Goal: Information Seeking & Learning: Learn about a topic

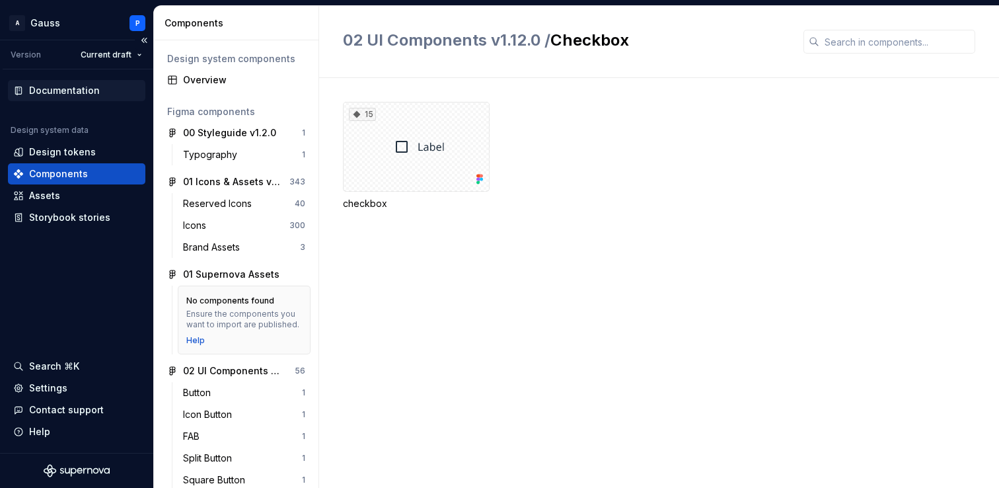
scroll to position [352, 0]
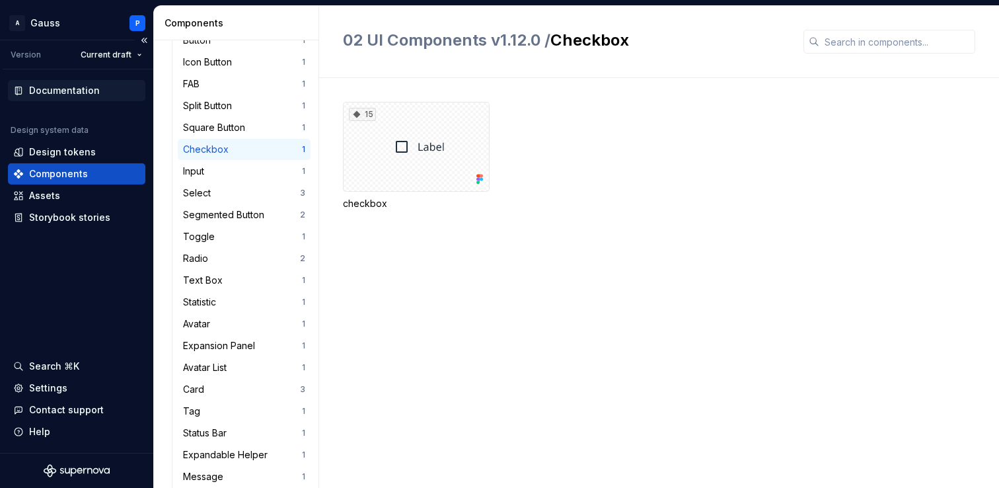
click at [83, 93] on div "Documentation" at bounding box center [64, 90] width 71 height 13
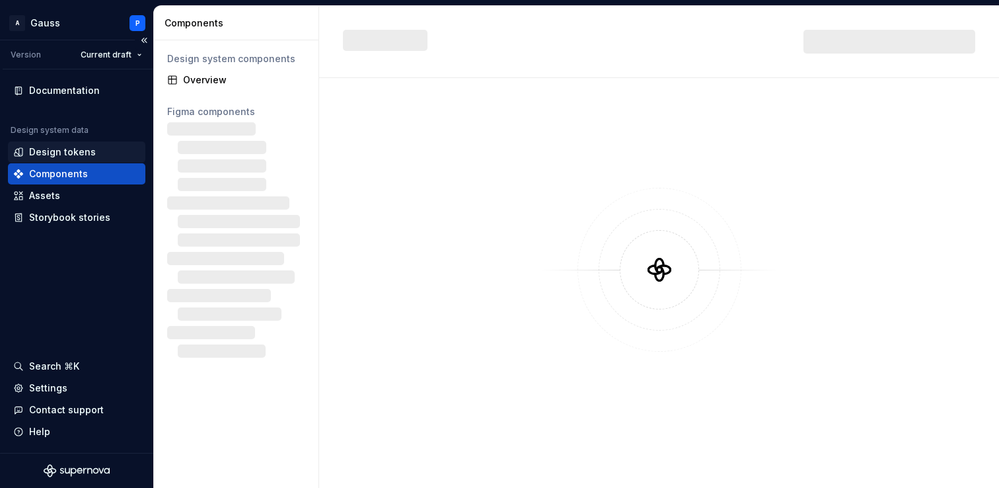
click at [71, 151] on div "Design tokens" at bounding box center [62, 151] width 67 height 13
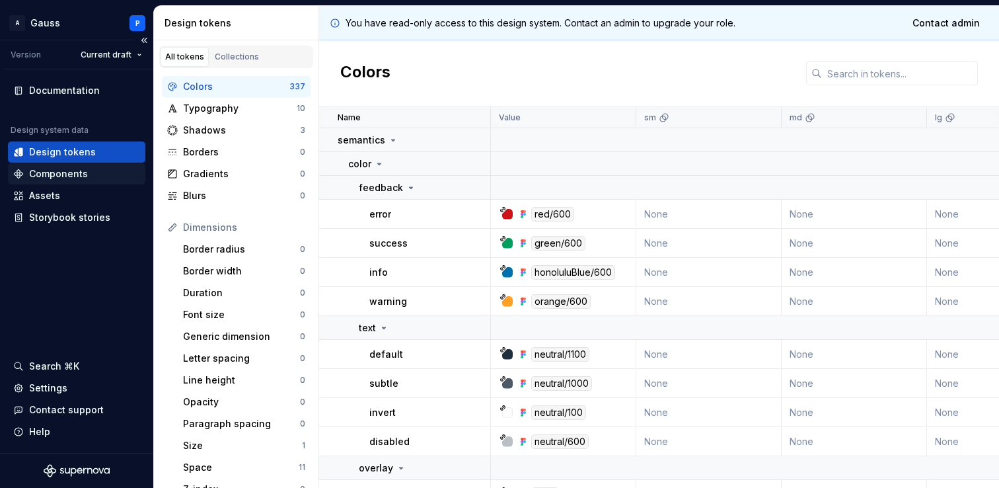
click at [68, 170] on div "Components" at bounding box center [58, 173] width 59 height 13
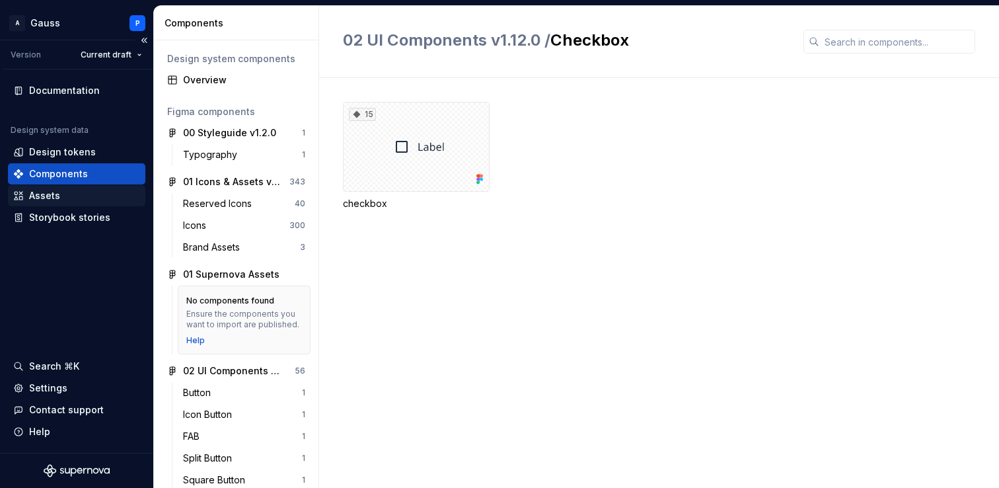
click at [63, 196] on div "Assets" at bounding box center [76, 195] width 127 height 13
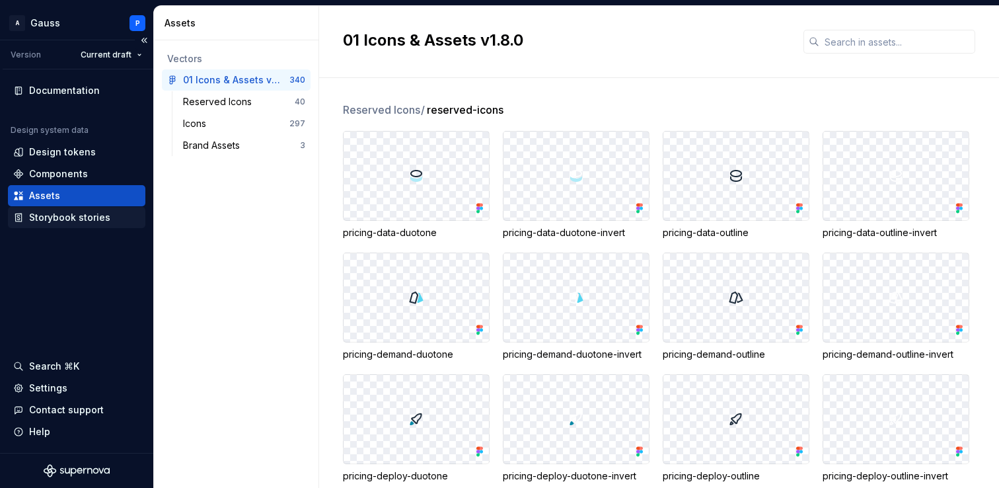
click at [69, 215] on div "Storybook stories" at bounding box center [69, 217] width 81 height 13
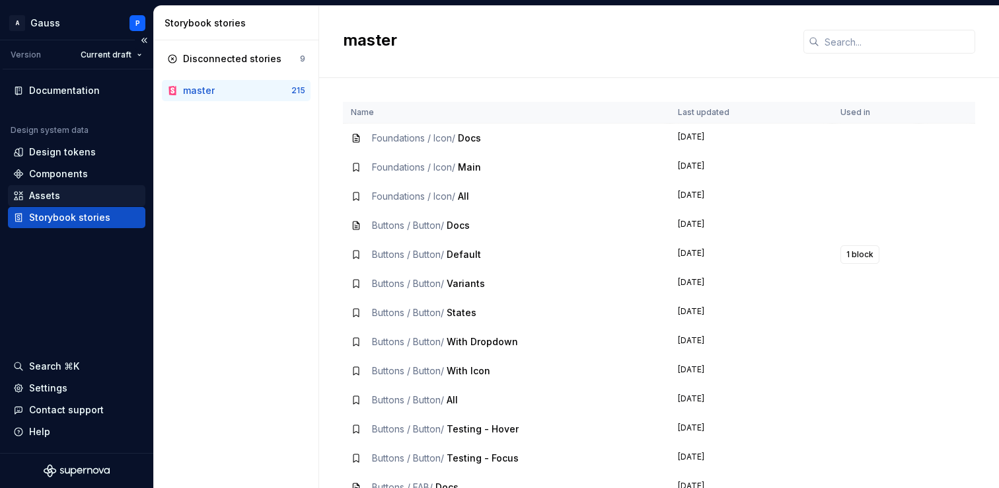
click at [74, 187] on div "Assets" at bounding box center [76, 195] width 137 height 21
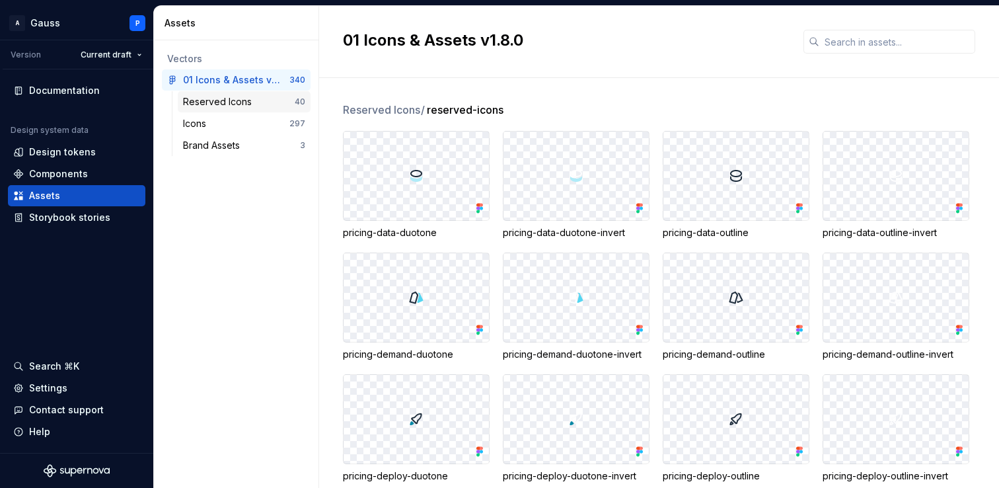
click at [229, 100] on div "Reserved Icons" at bounding box center [220, 101] width 74 height 13
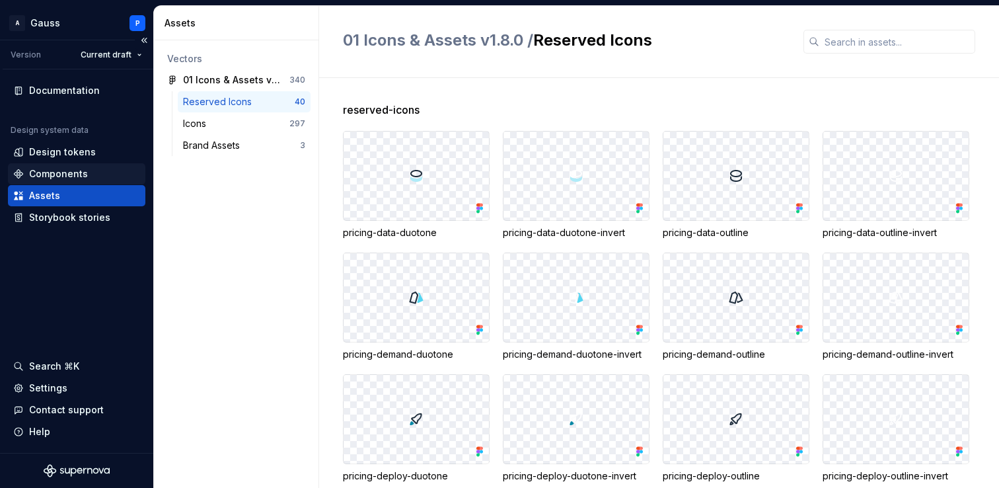
click at [92, 170] on div "Components" at bounding box center [76, 173] width 127 height 13
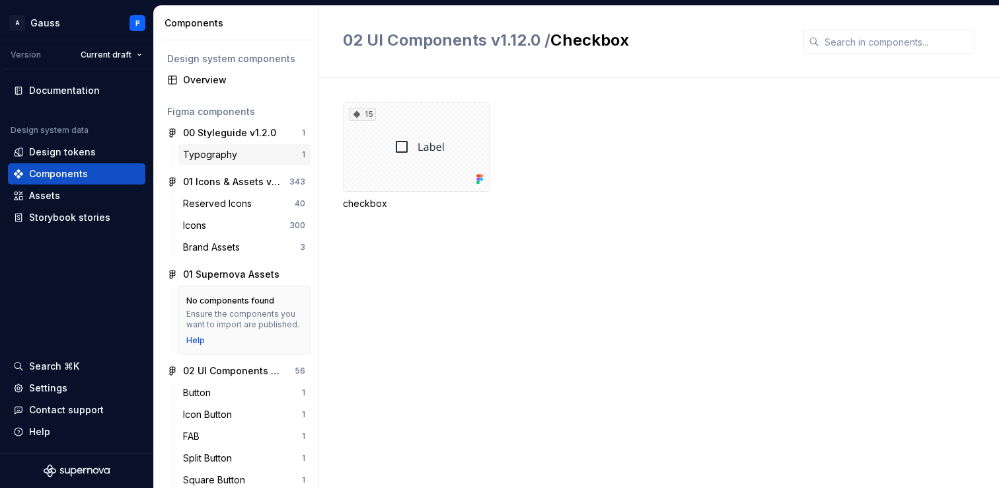
click at [229, 151] on div "Typography" at bounding box center [212, 154] width 59 height 13
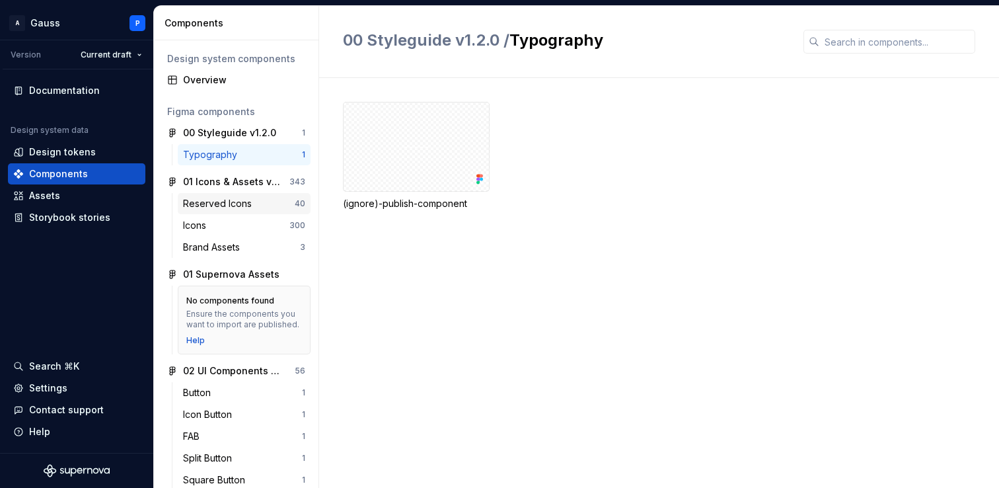
click at [228, 202] on div "Reserved Icons" at bounding box center [220, 203] width 74 height 13
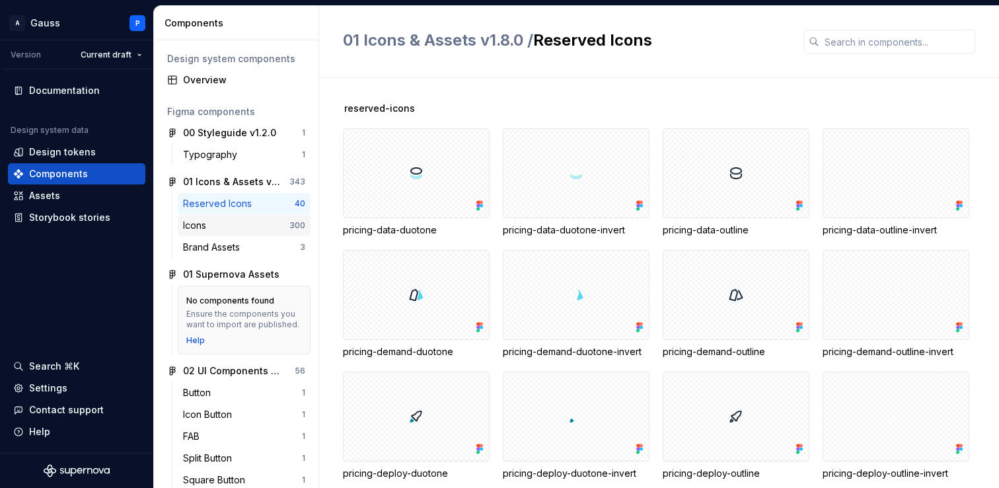
click at [226, 225] on div "Icons" at bounding box center [236, 225] width 106 height 13
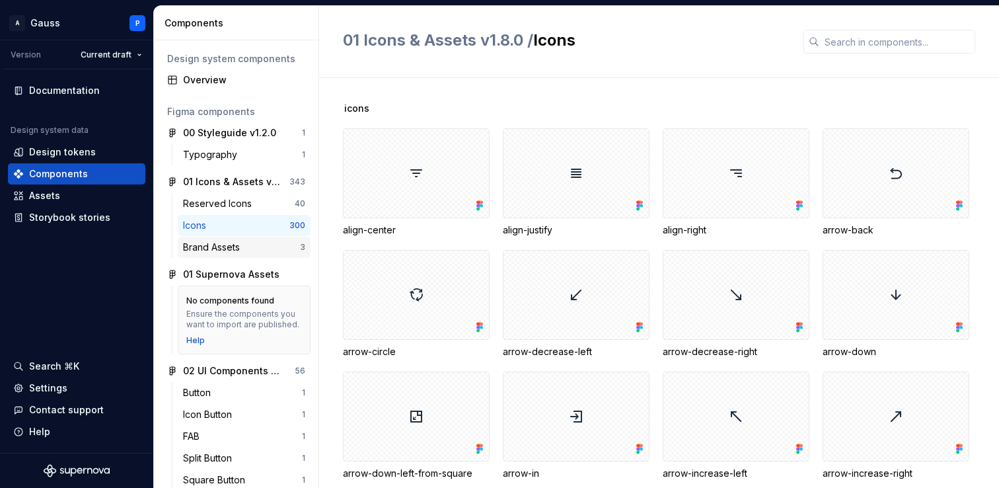
click at [227, 246] on div "Brand Assets" at bounding box center [214, 247] width 62 height 13
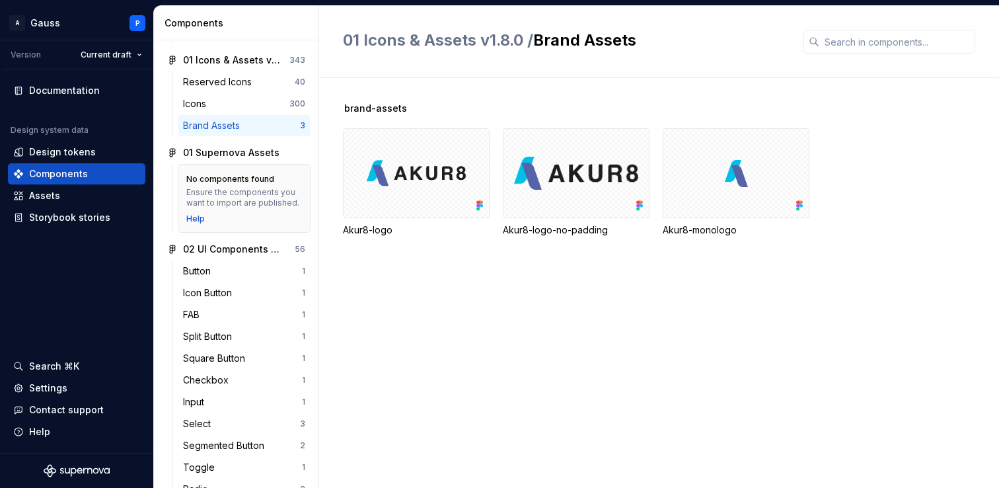
scroll to position [133, 0]
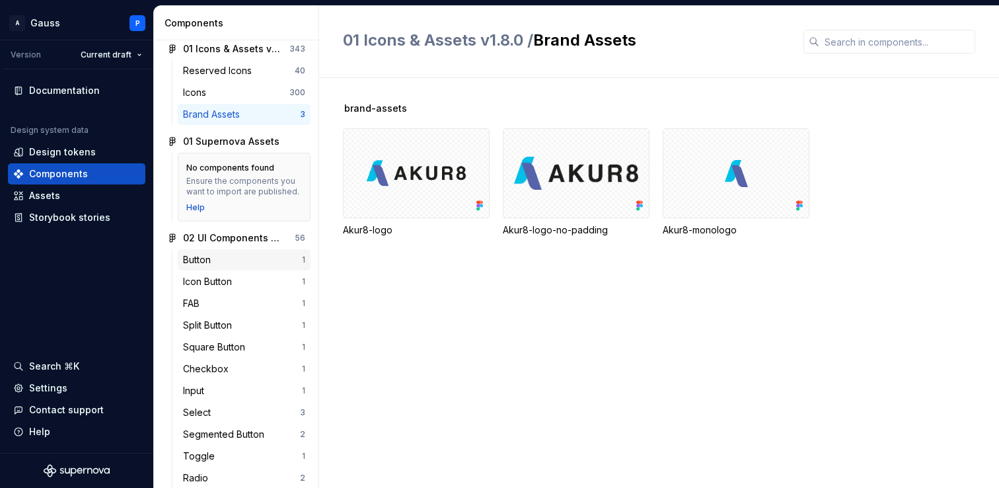
click at [227, 256] on div "Button" at bounding box center [242, 259] width 119 height 13
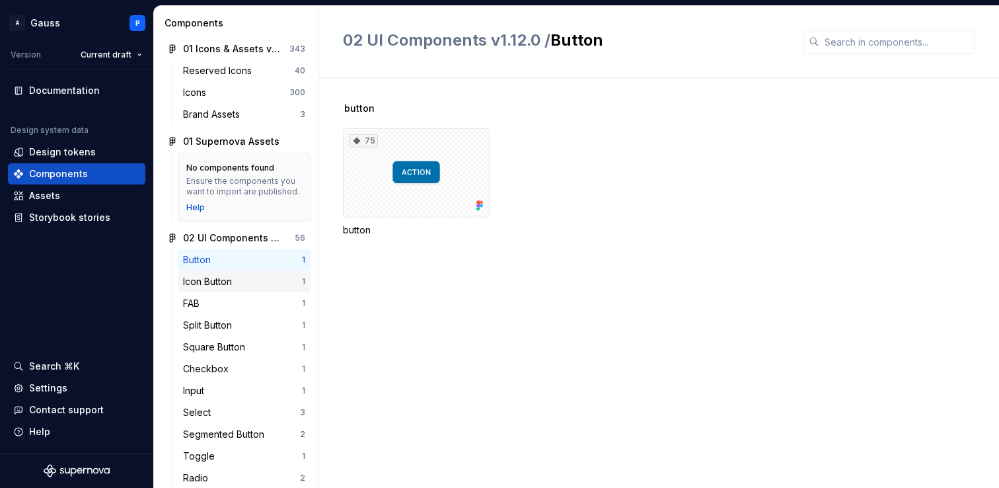
click at [232, 280] on div "Icon Button" at bounding box center [210, 281] width 54 height 13
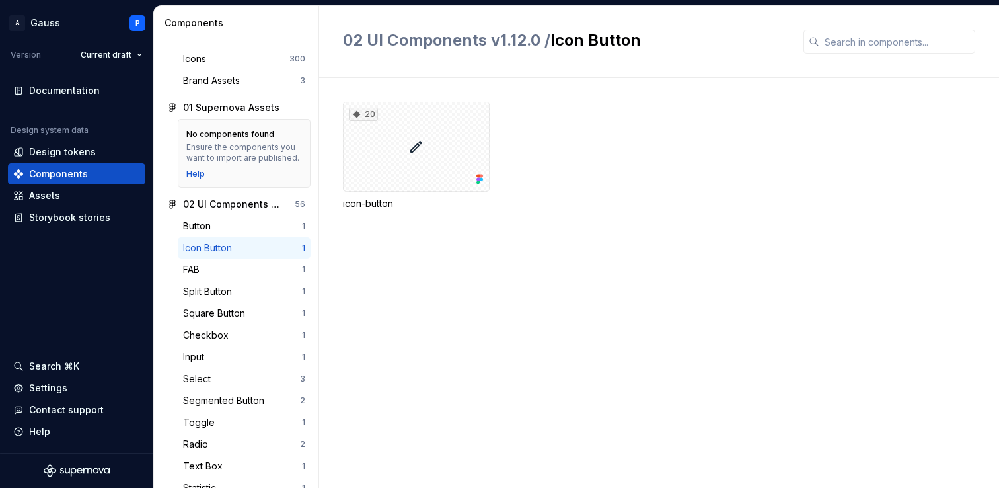
scroll to position [182, 0]
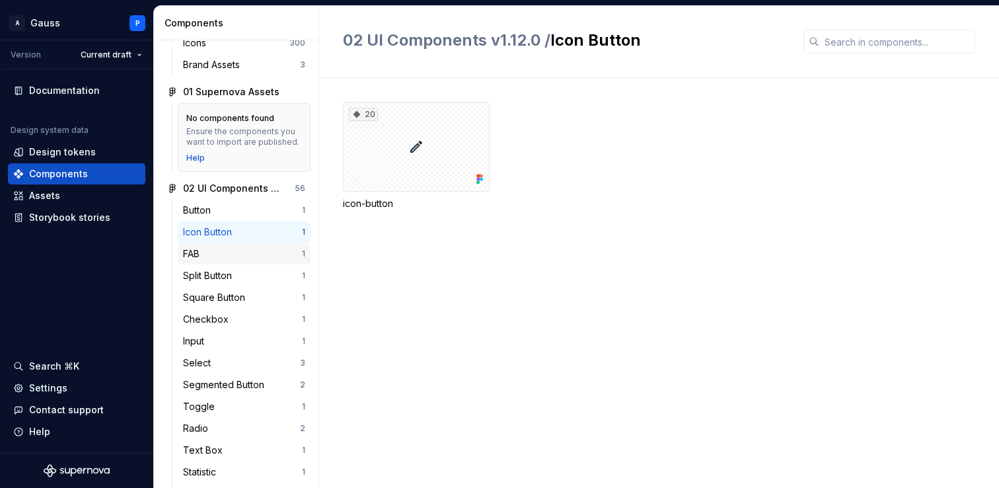
click at [231, 255] on div "FAB" at bounding box center [242, 253] width 119 height 13
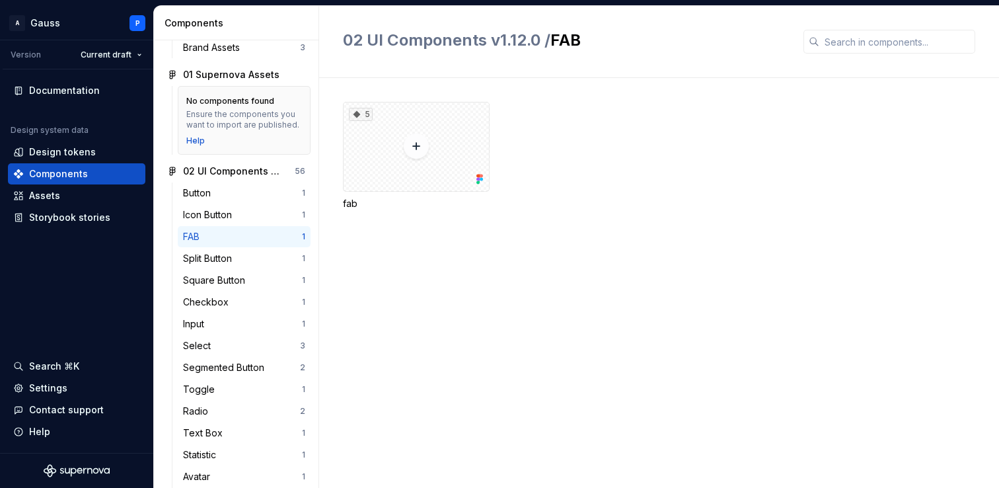
click at [231, 255] on div "Split Button" at bounding box center [210, 258] width 54 height 13
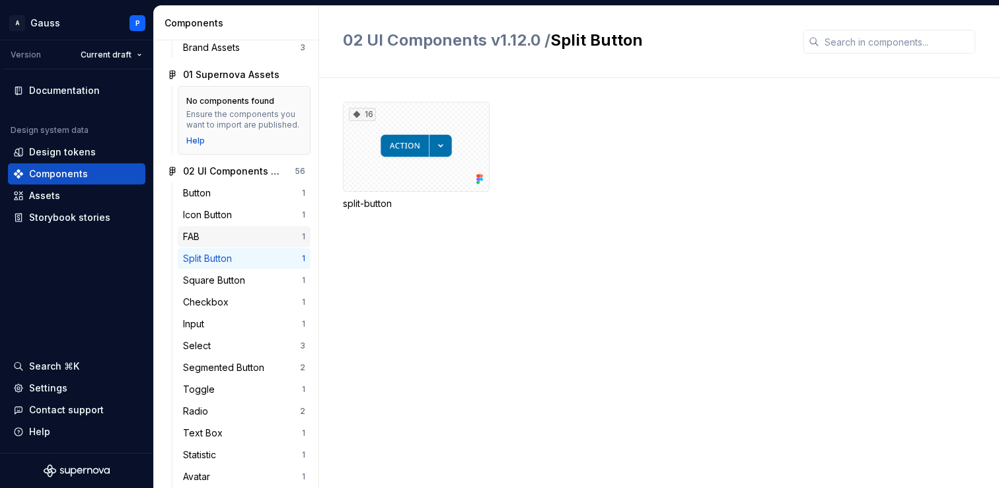
scroll to position [220, 0]
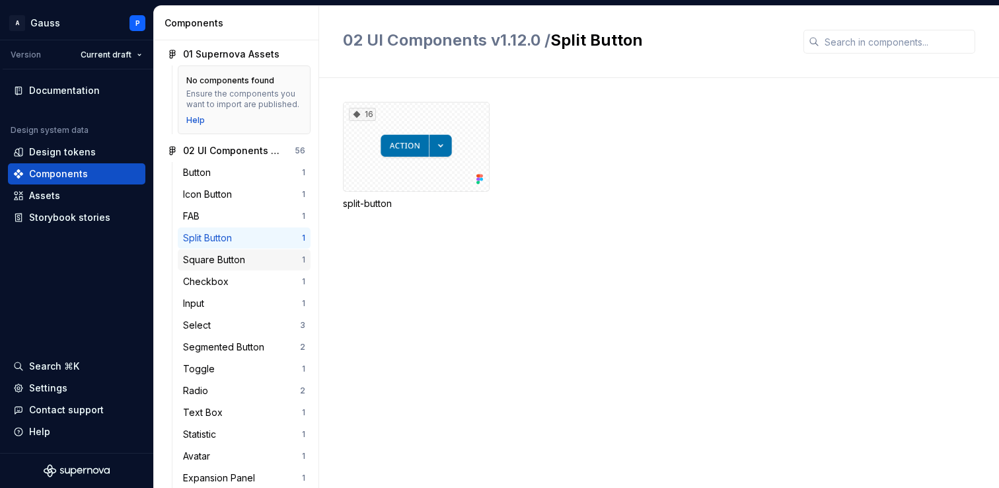
click at [232, 259] on div "Square Button" at bounding box center [216, 259] width 67 height 13
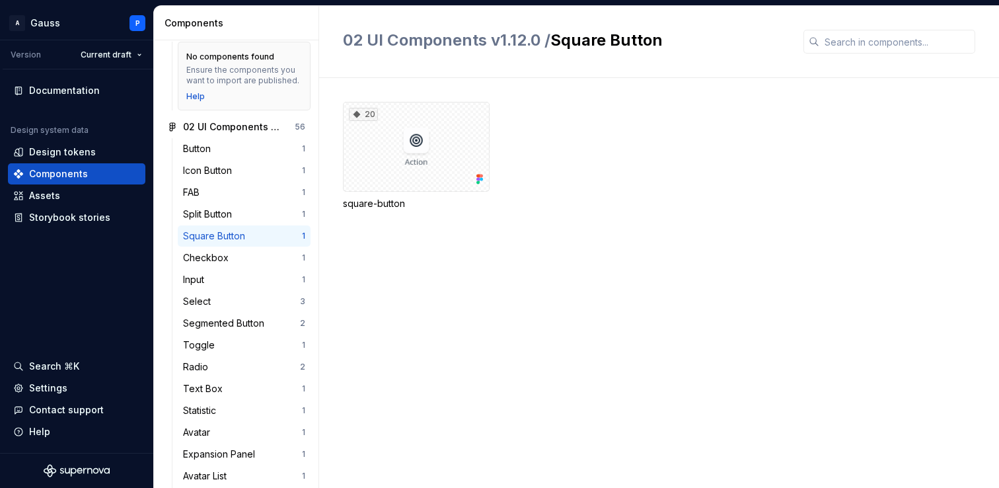
scroll to position [248, 0]
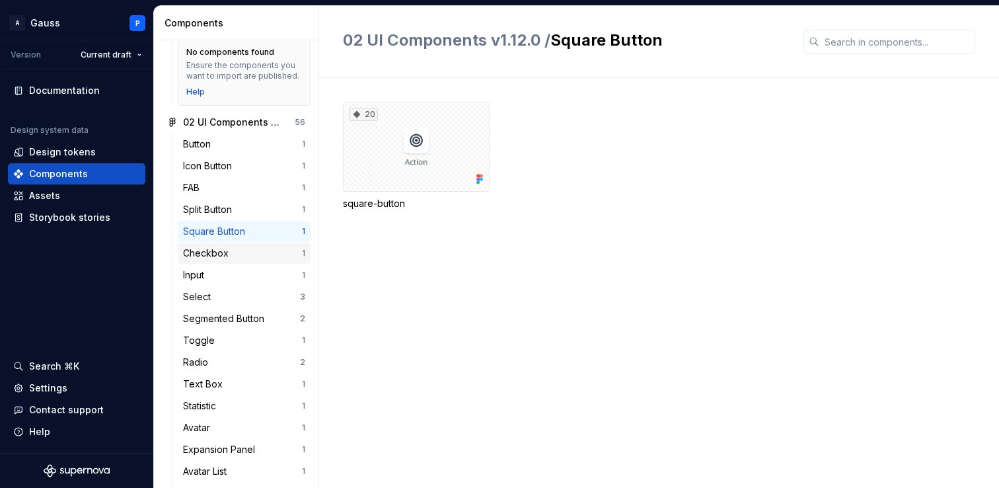
click at [230, 254] on div "Checkbox" at bounding box center [208, 252] width 51 height 13
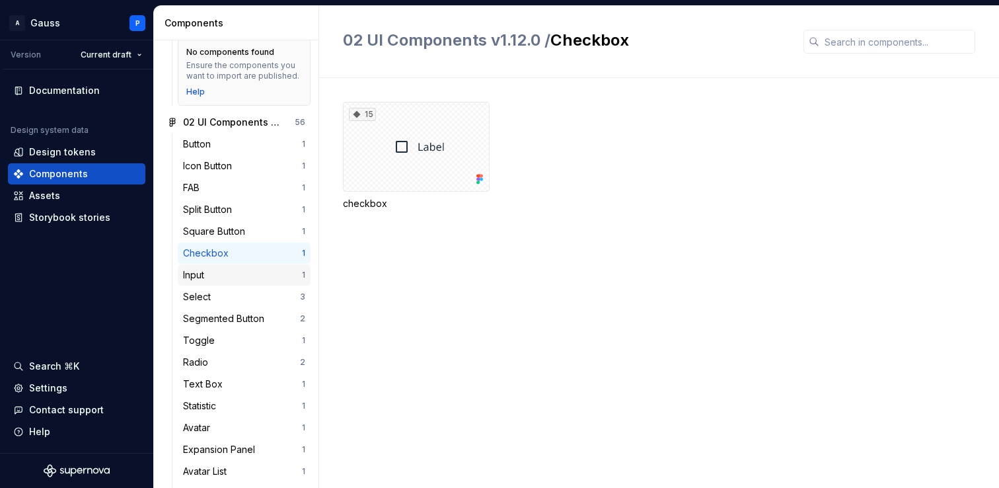
click at [226, 276] on div "Input" at bounding box center [242, 274] width 119 height 13
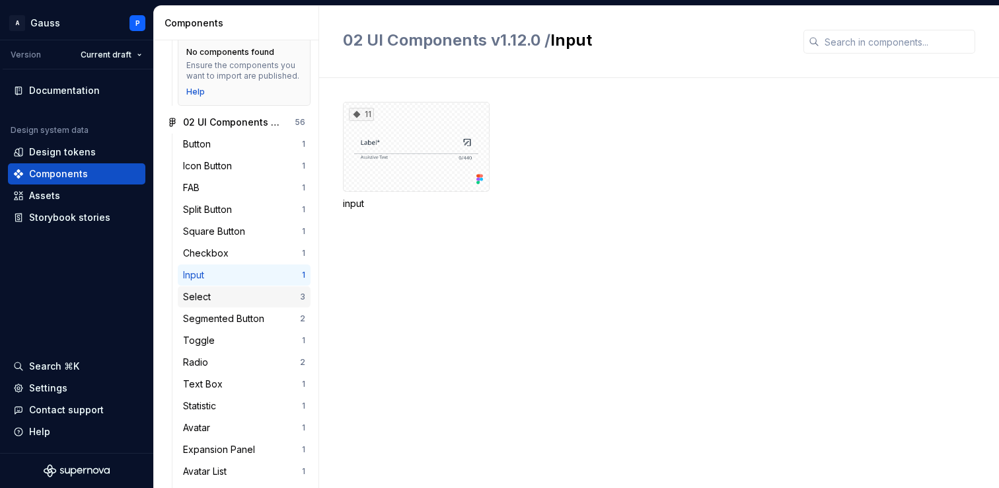
click at [225, 296] on div "Select" at bounding box center [241, 296] width 117 height 13
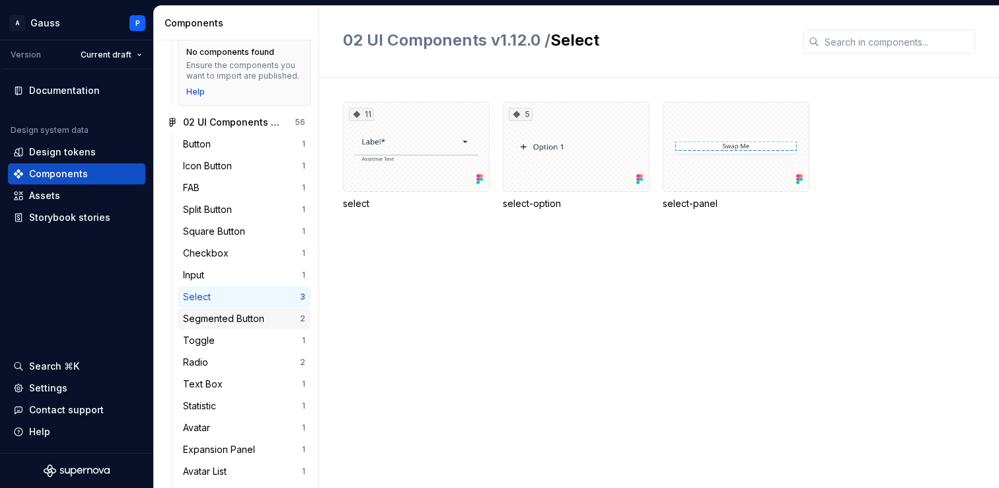
click at [231, 321] on div "Segmented Button" at bounding box center [226, 318] width 87 height 13
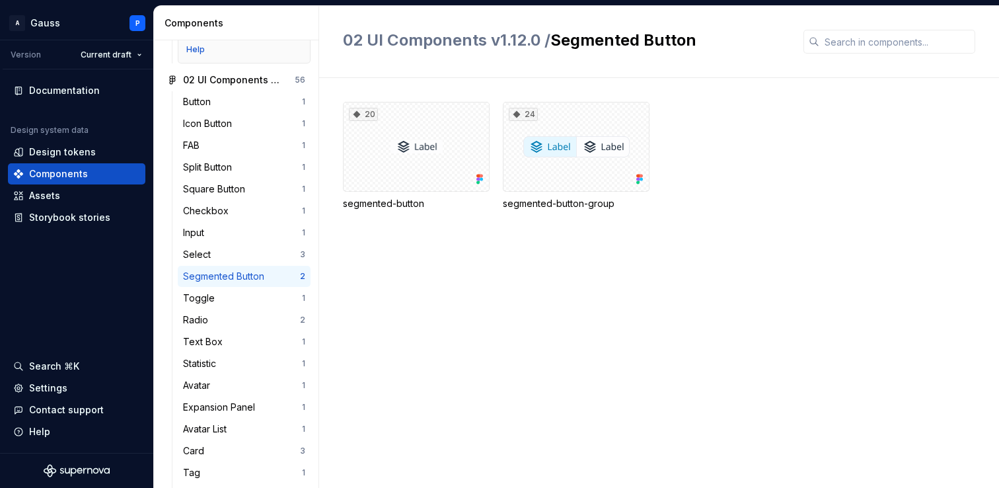
scroll to position [293, 0]
click at [223, 289] on div "Toggle" at bounding box center [242, 295] width 119 height 13
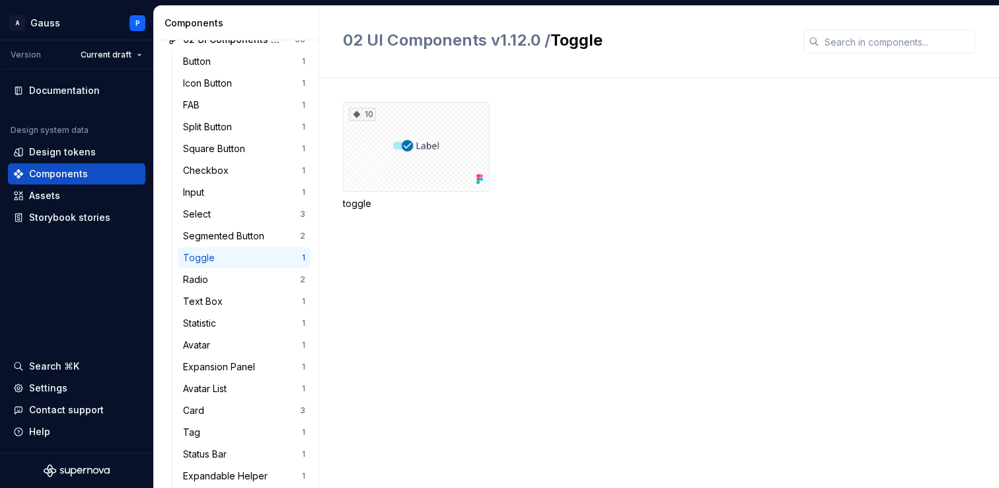
scroll to position [338, 0]
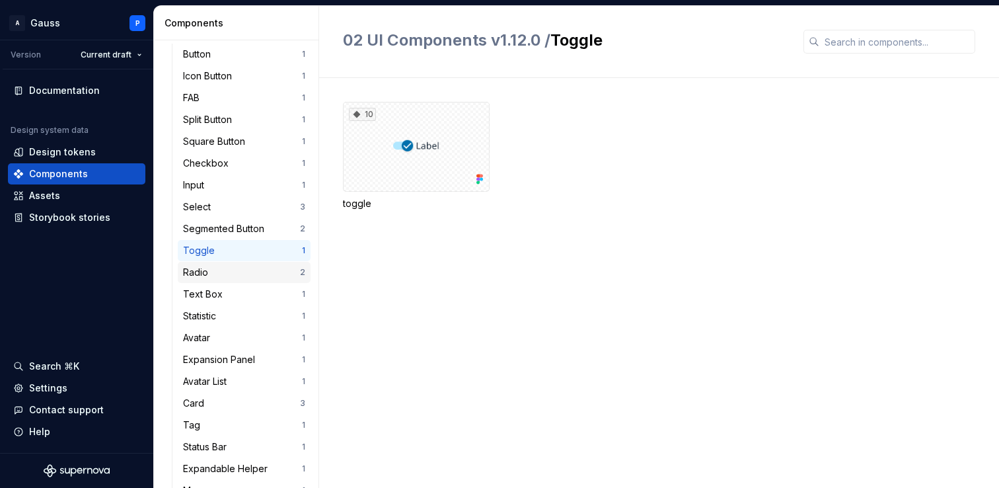
click at [221, 276] on div "Radio" at bounding box center [241, 272] width 117 height 13
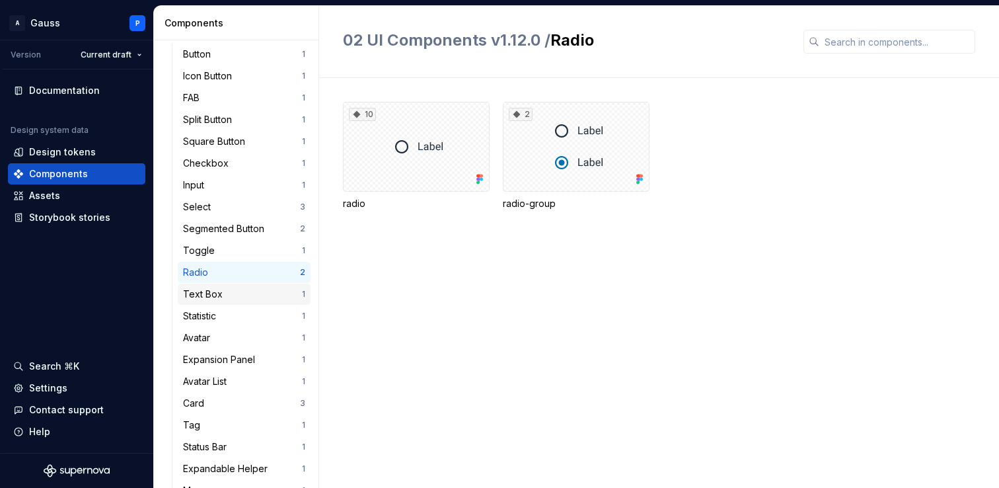
click at [223, 291] on div "Text Box" at bounding box center [205, 293] width 45 height 13
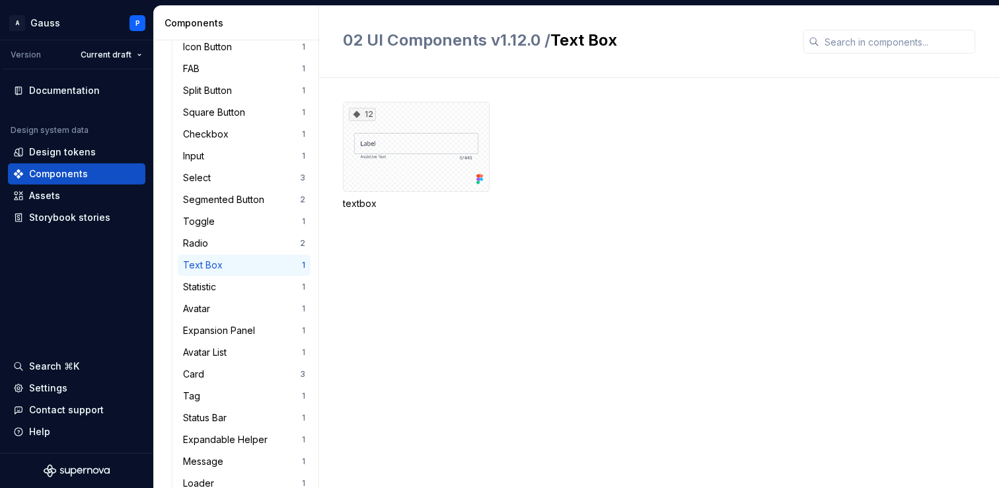
scroll to position [370, 0]
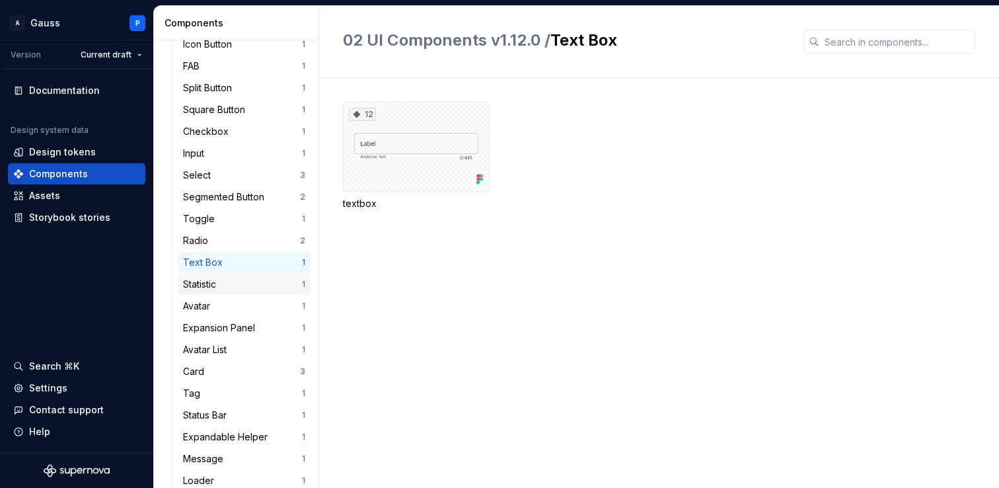
click at [222, 293] on div "Statistic 1" at bounding box center [244, 284] width 133 height 21
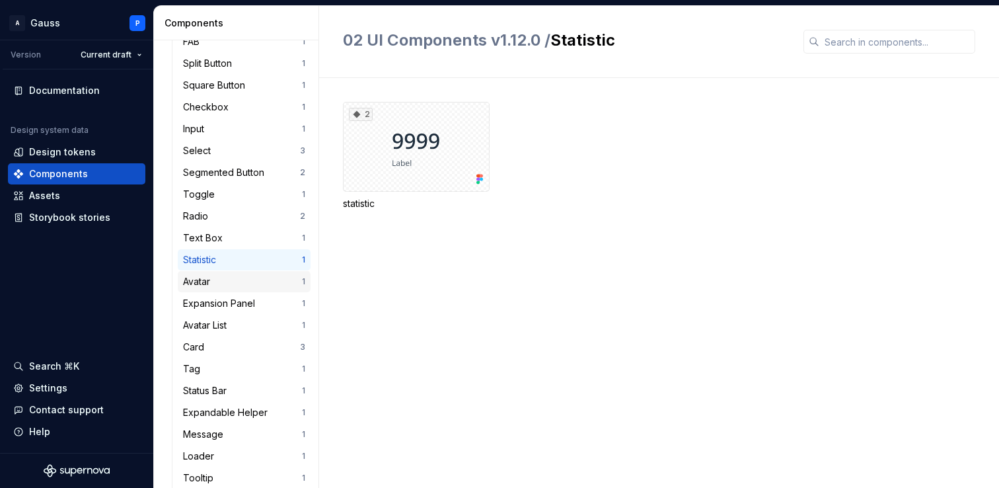
click at [221, 275] on div "Avatar" at bounding box center [242, 281] width 119 height 13
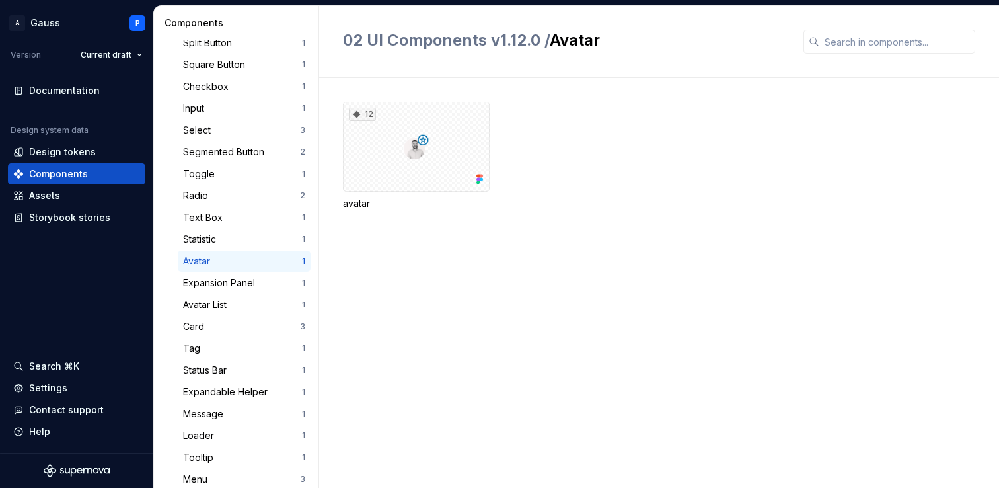
scroll to position [424, 0]
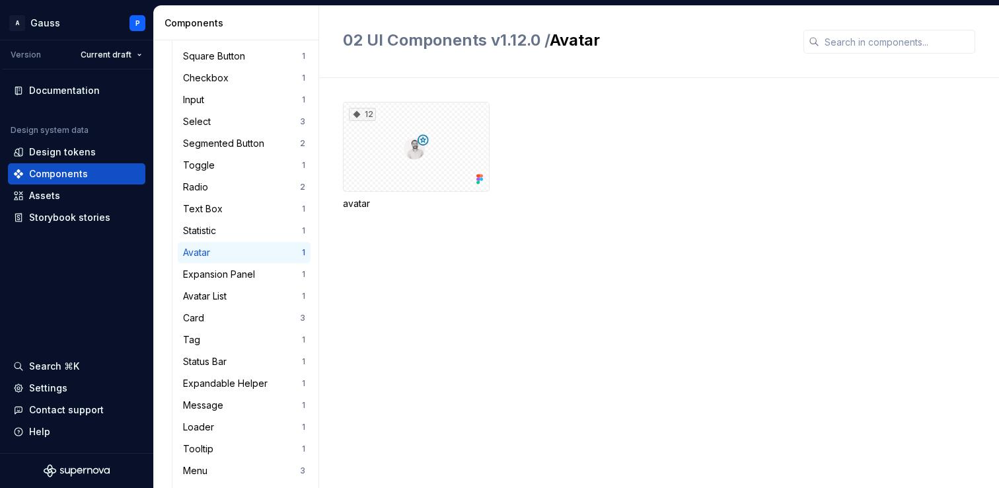
click at [221, 275] on div "Expansion Panel" at bounding box center [221, 274] width 77 height 13
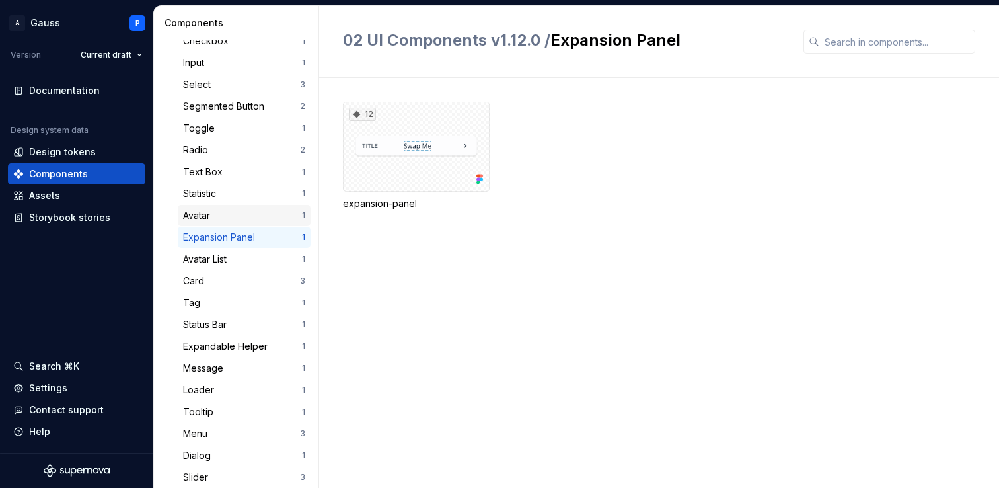
scroll to position [461, 0]
click at [221, 263] on div "Avatar List" at bounding box center [207, 258] width 49 height 13
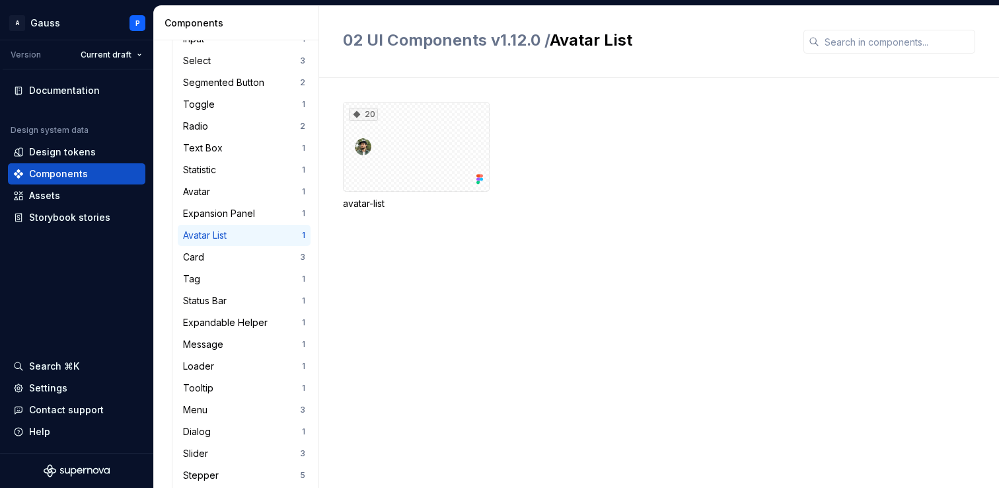
scroll to position [508, 0]
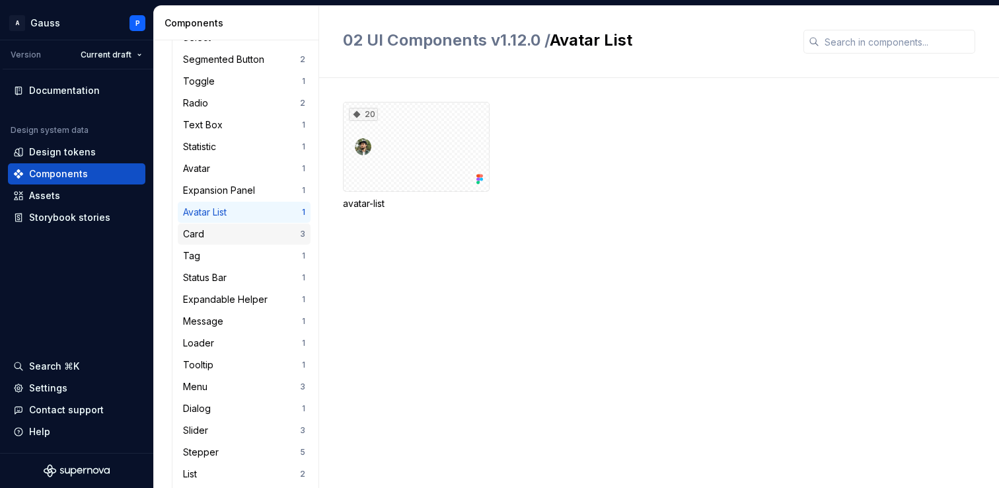
click at [220, 237] on div "Card" at bounding box center [241, 233] width 117 height 13
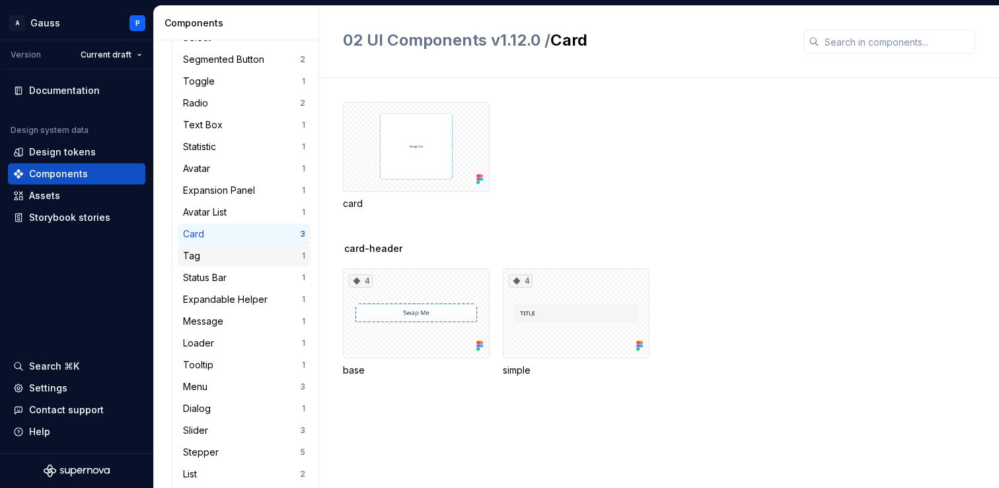
click at [225, 264] on div "Tag 1" at bounding box center [244, 255] width 133 height 21
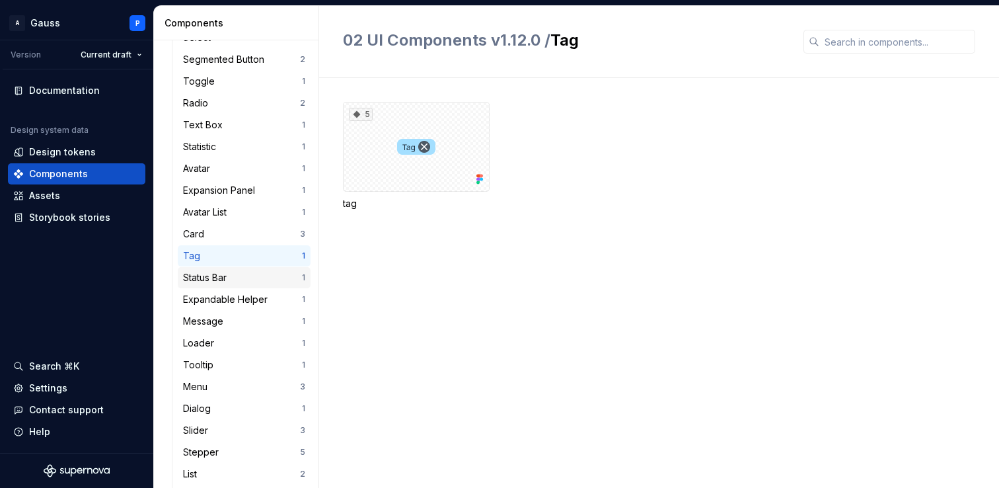
click at [227, 283] on div "Status Bar" at bounding box center [207, 277] width 49 height 13
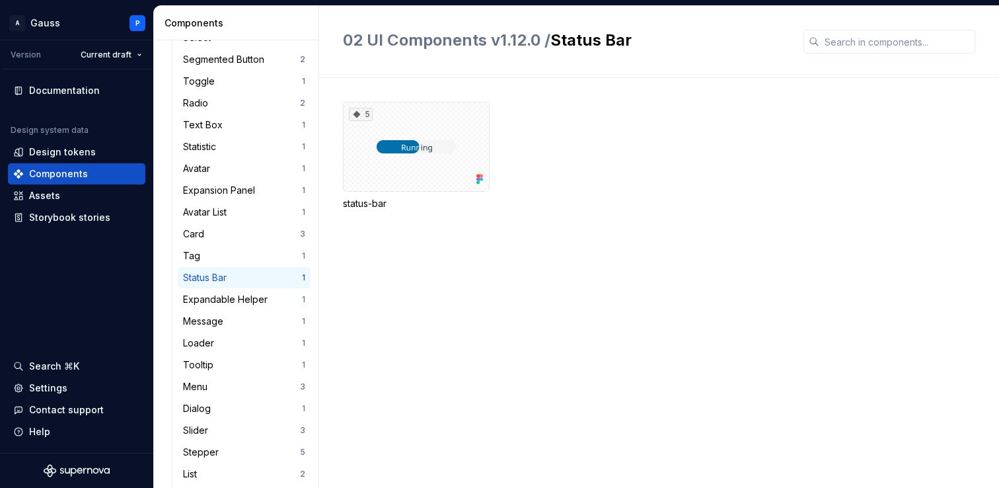
scroll to position [536, 0]
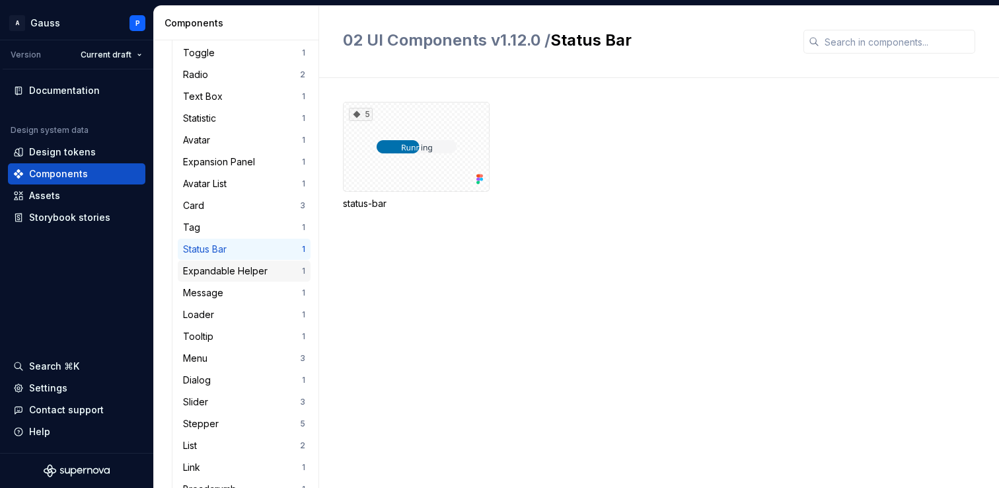
click at [227, 274] on div "Expandable Helper" at bounding box center [228, 270] width 90 height 13
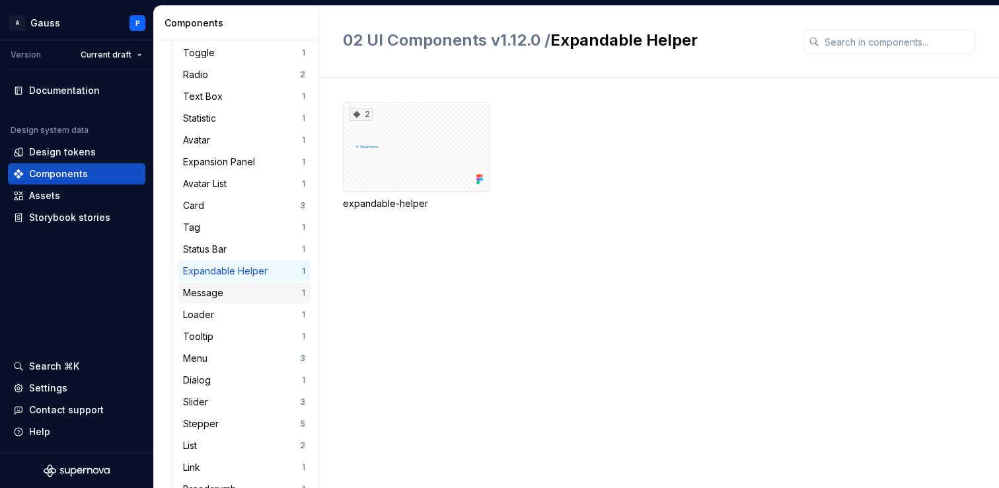
click at [222, 295] on div "Message" at bounding box center [206, 292] width 46 height 13
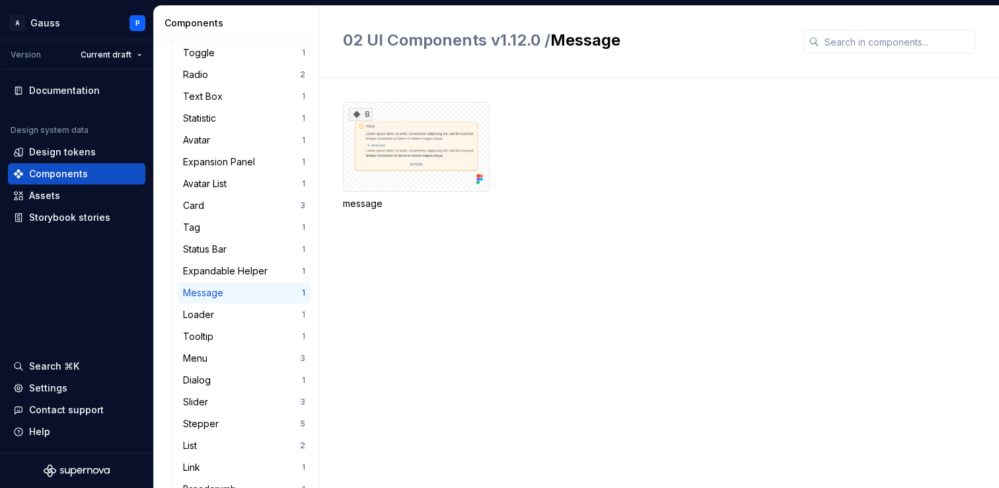
scroll to position [576, 0]
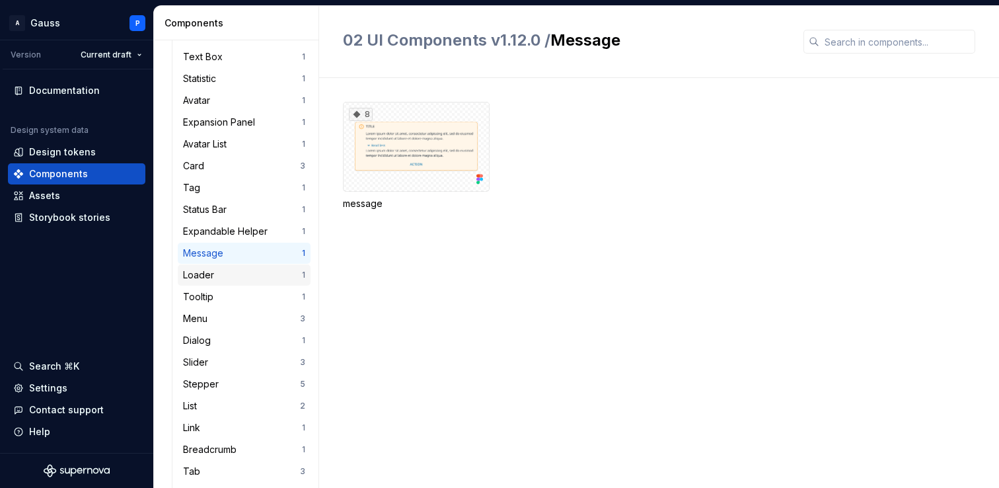
click at [221, 274] on div "Loader" at bounding box center [242, 274] width 119 height 13
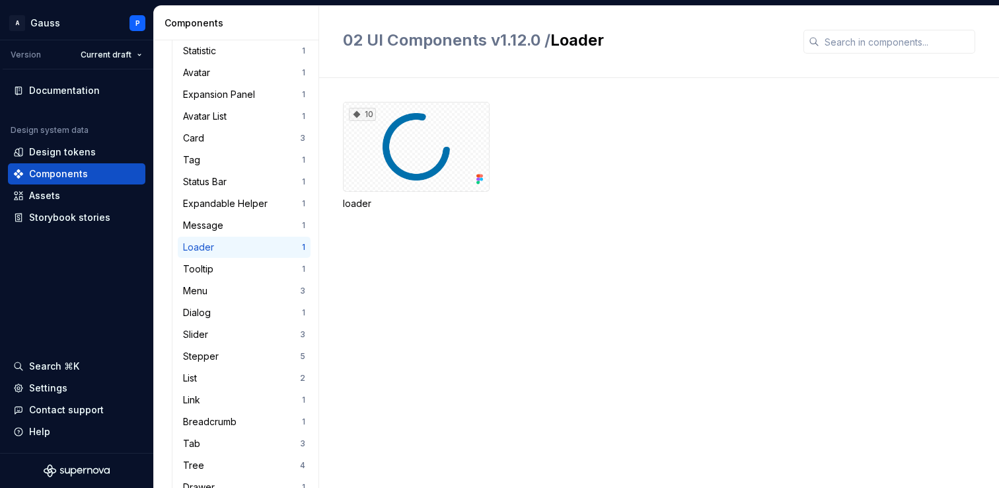
scroll to position [605, 0]
click at [221, 265] on div "Tooltip" at bounding box center [242, 267] width 119 height 13
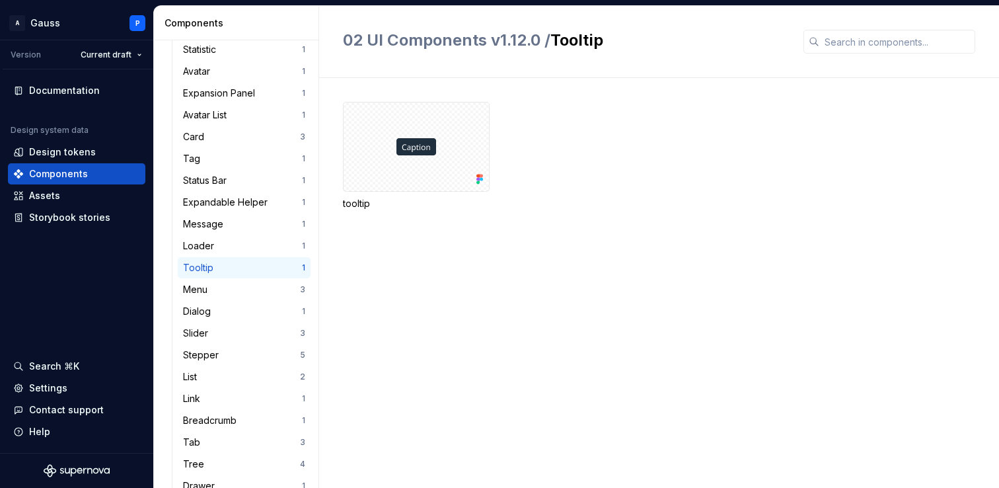
scroll to position [646, 0]
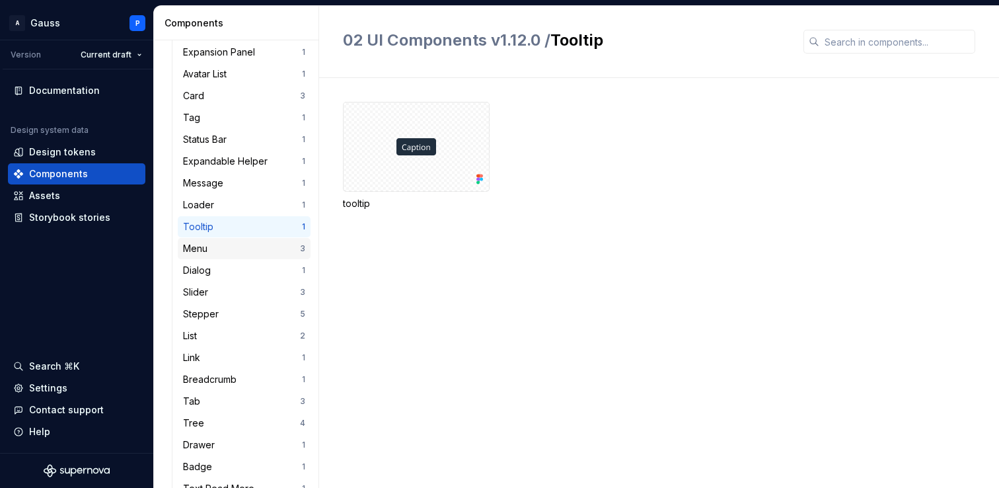
click at [221, 251] on div "Menu" at bounding box center [241, 248] width 117 height 13
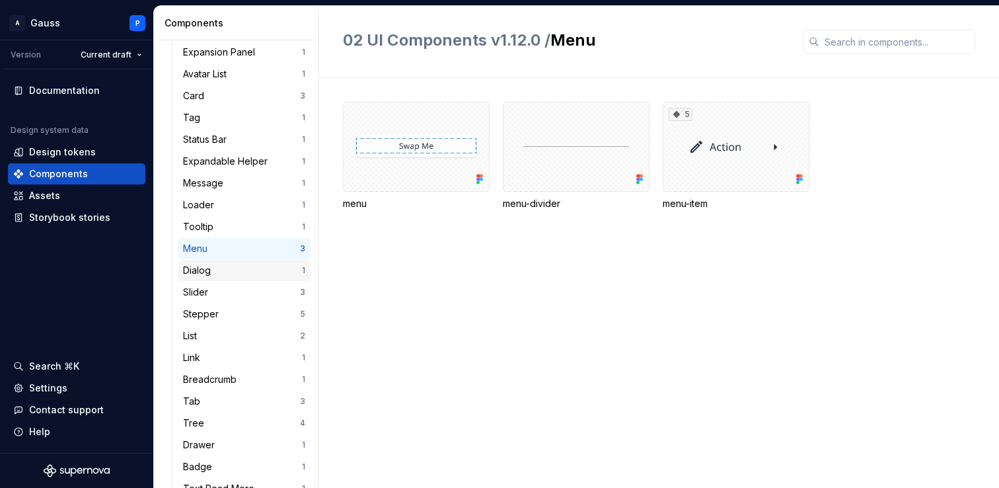
click at [219, 274] on div "Dialog" at bounding box center [242, 270] width 119 height 13
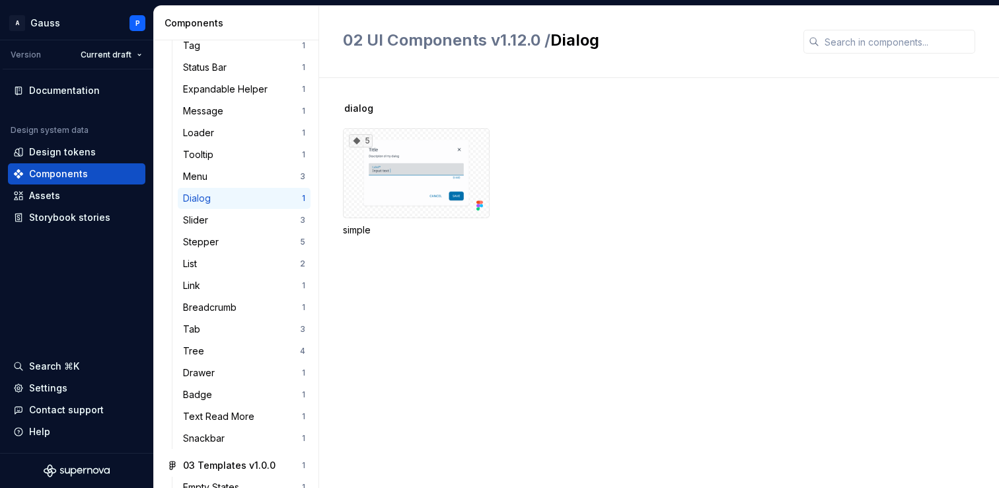
scroll to position [729, 0]
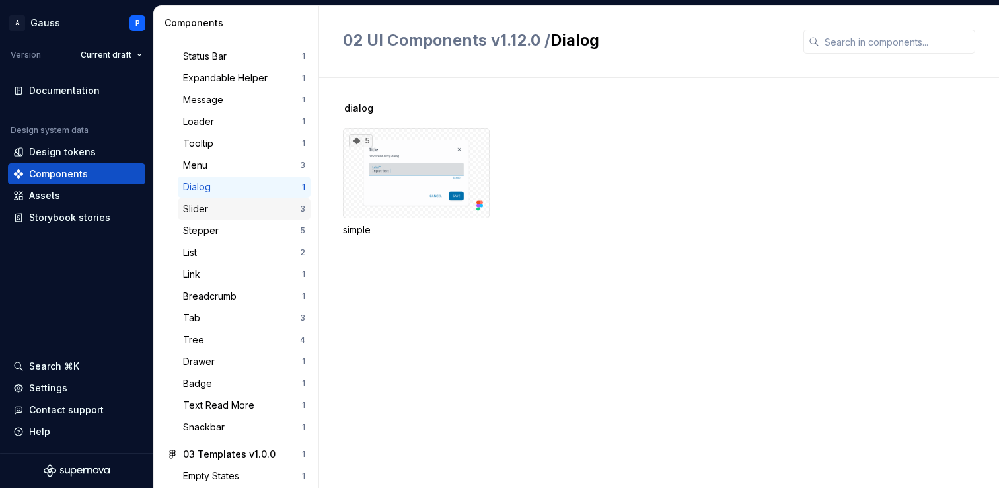
click at [219, 211] on div "Slider" at bounding box center [241, 208] width 117 height 13
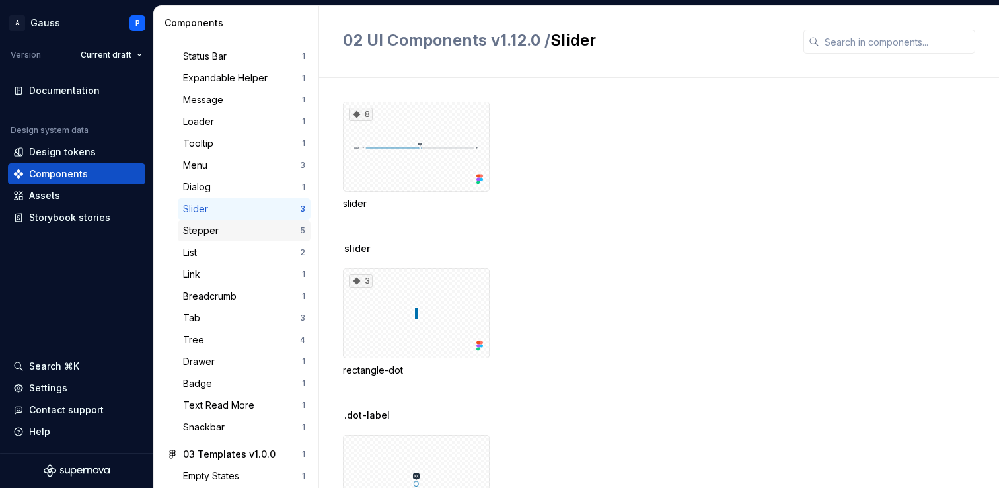
click at [221, 232] on div "Stepper" at bounding box center [203, 230] width 41 height 13
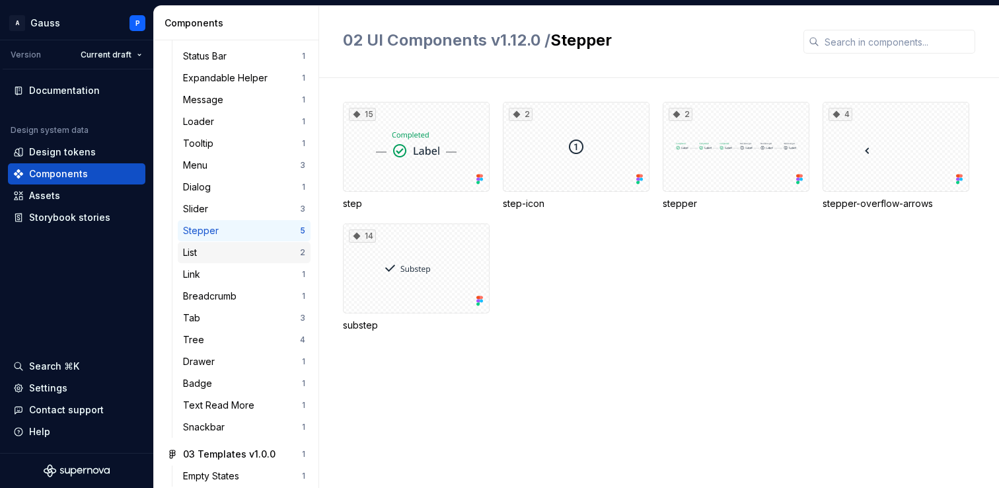
click at [221, 248] on div "List" at bounding box center [241, 252] width 117 height 13
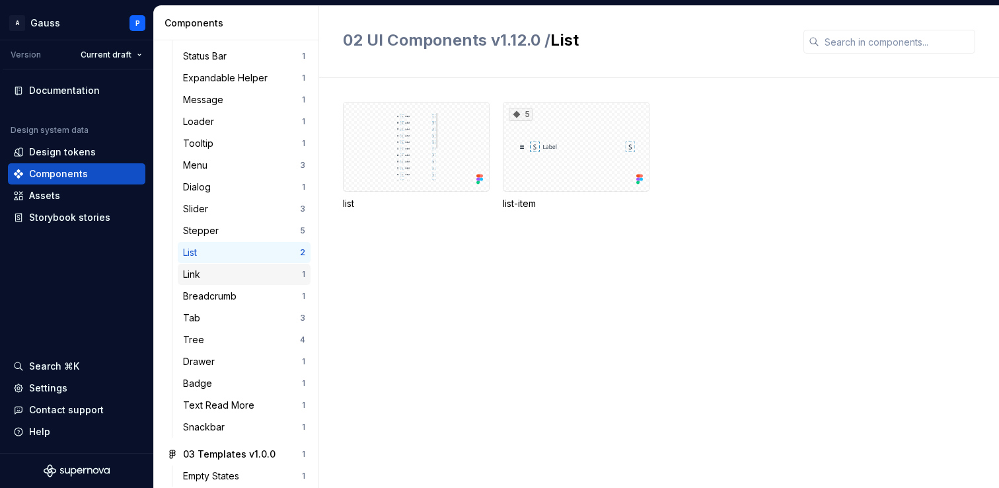
click at [224, 270] on div "Link" at bounding box center [242, 274] width 119 height 13
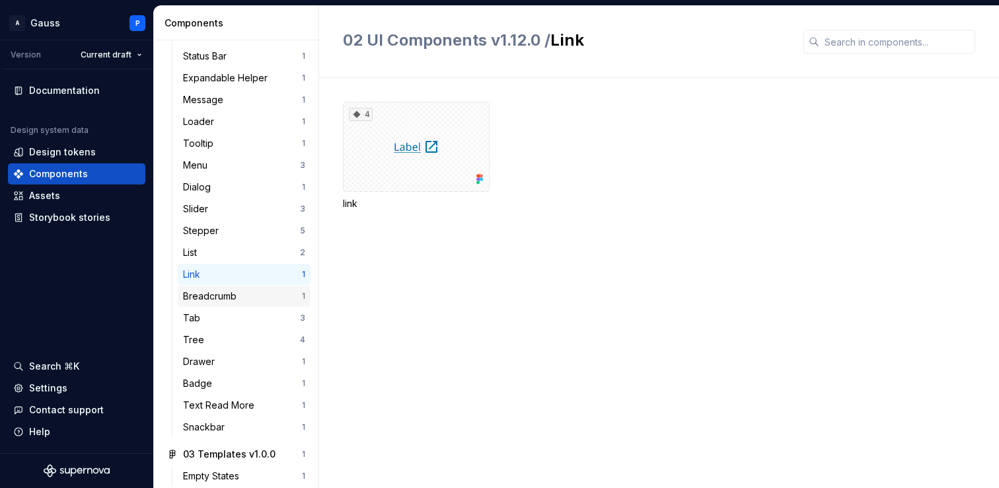
click at [226, 295] on div "Breadcrumb" at bounding box center [212, 295] width 59 height 13
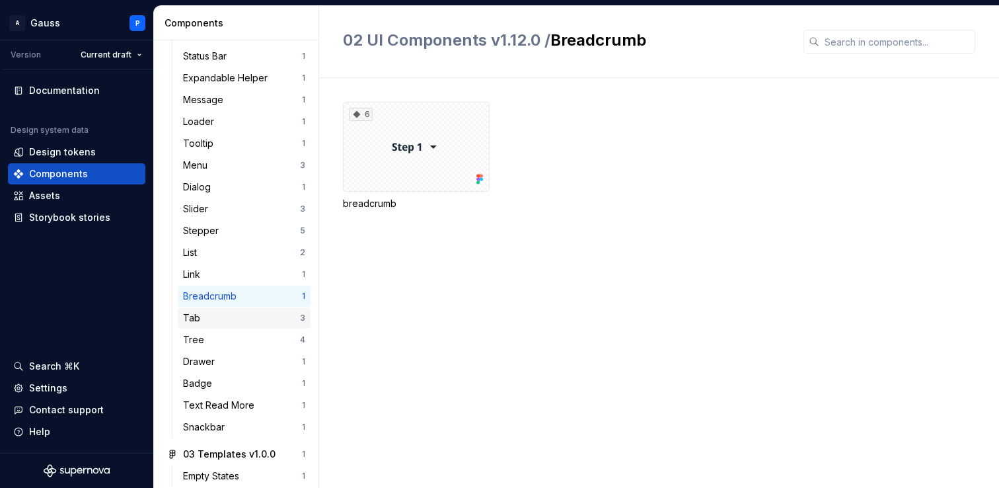
click at [225, 322] on div "Tab" at bounding box center [241, 317] width 117 height 13
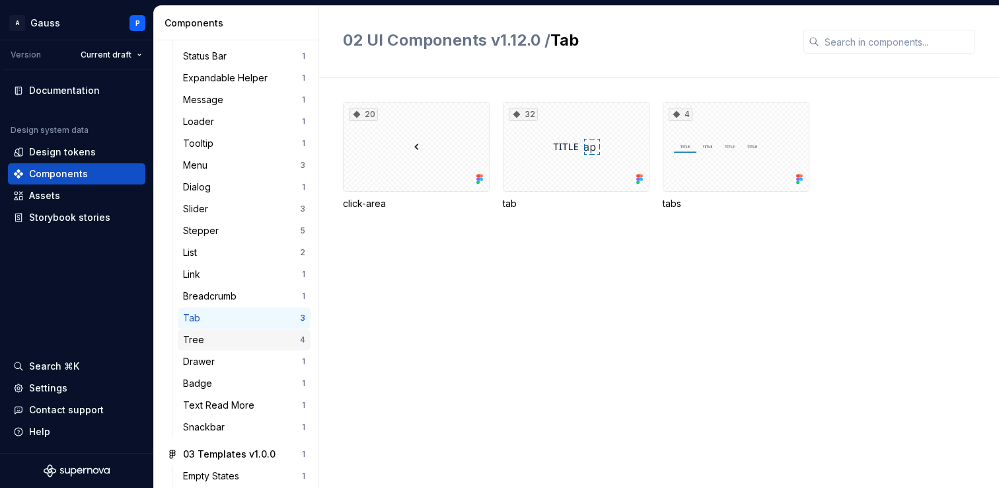
click at [224, 345] on div "Tree" at bounding box center [241, 339] width 117 height 13
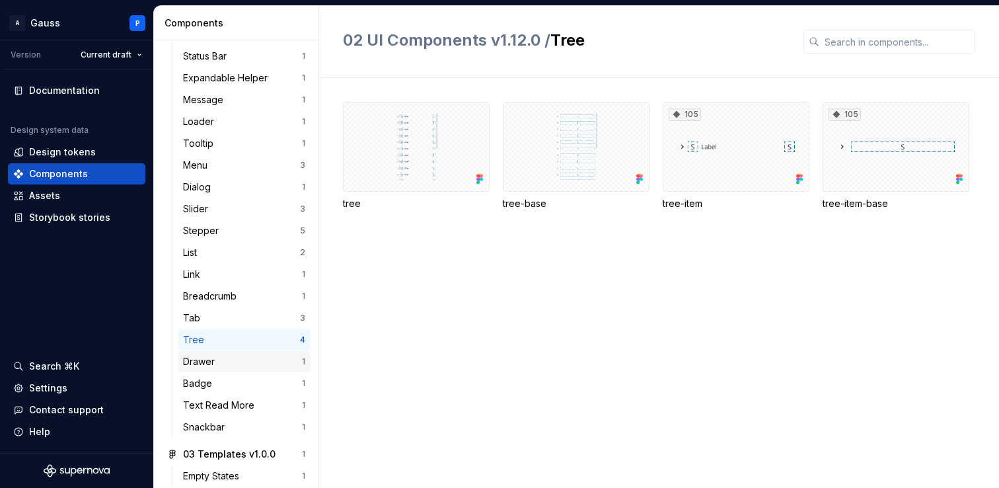
click at [227, 367] on div "Drawer" at bounding box center [242, 361] width 119 height 13
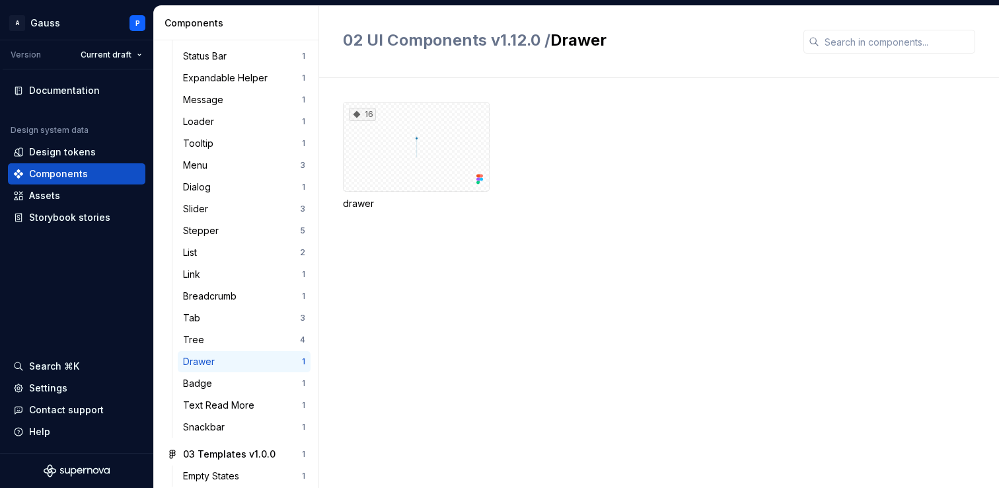
scroll to position [741, 0]
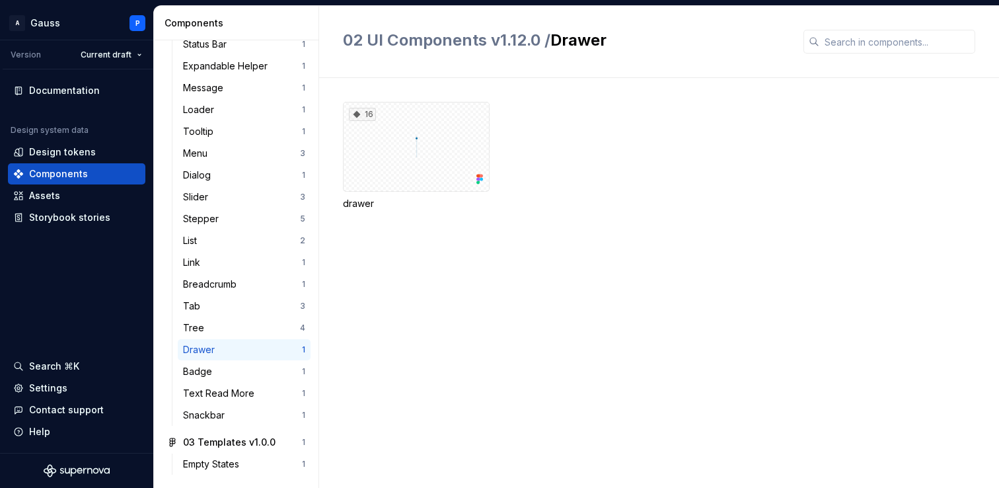
click at [227, 367] on div "Badge" at bounding box center [242, 371] width 119 height 13
click at [233, 393] on div "Text Read More" at bounding box center [221, 393] width 77 height 13
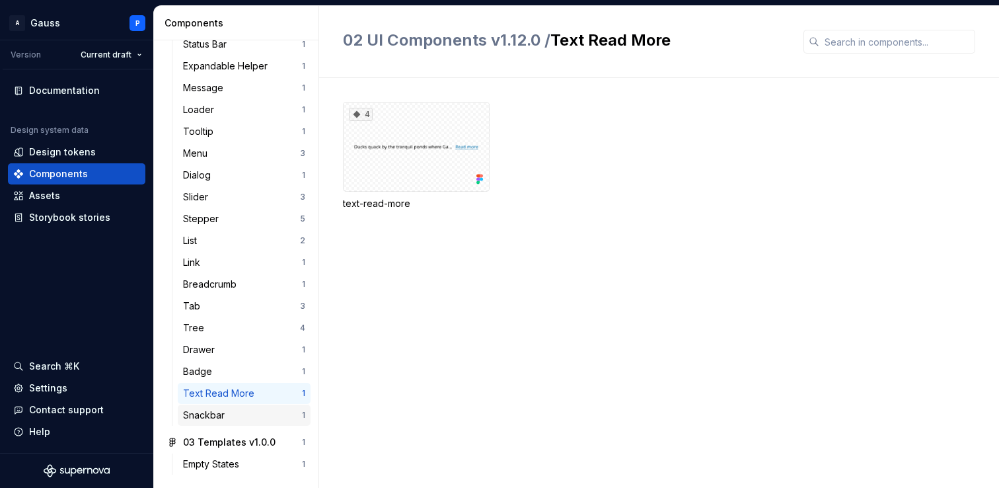
click at [230, 414] on div "Snackbar" at bounding box center [242, 414] width 119 height 13
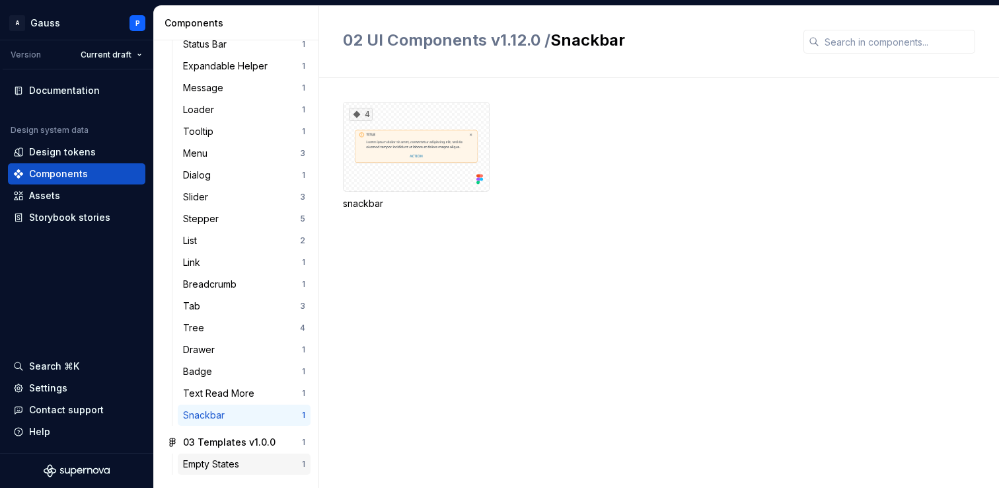
click at [232, 458] on div "Empty States" at bounding box center [213, 463] width 61 height 13
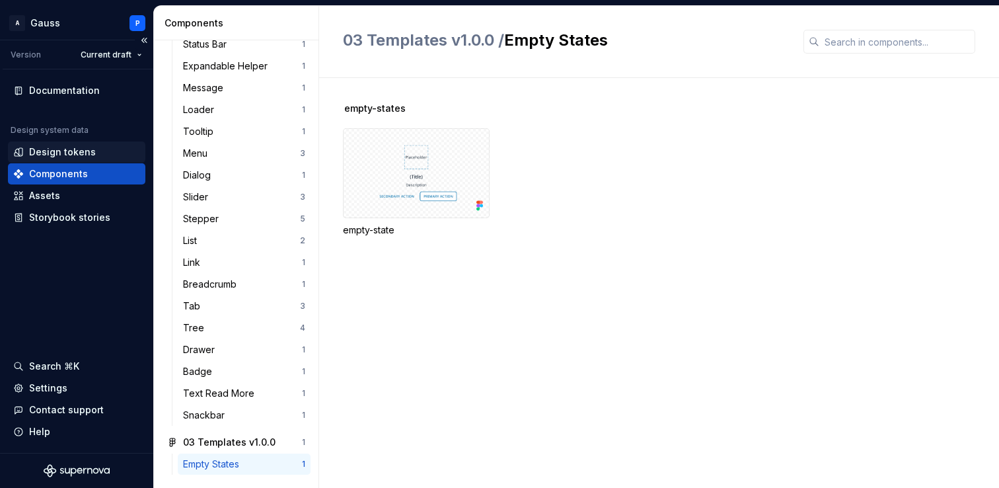
click at [68, 153] on div "Design tokens" at bounding box center [62, 151] width 67 height 13
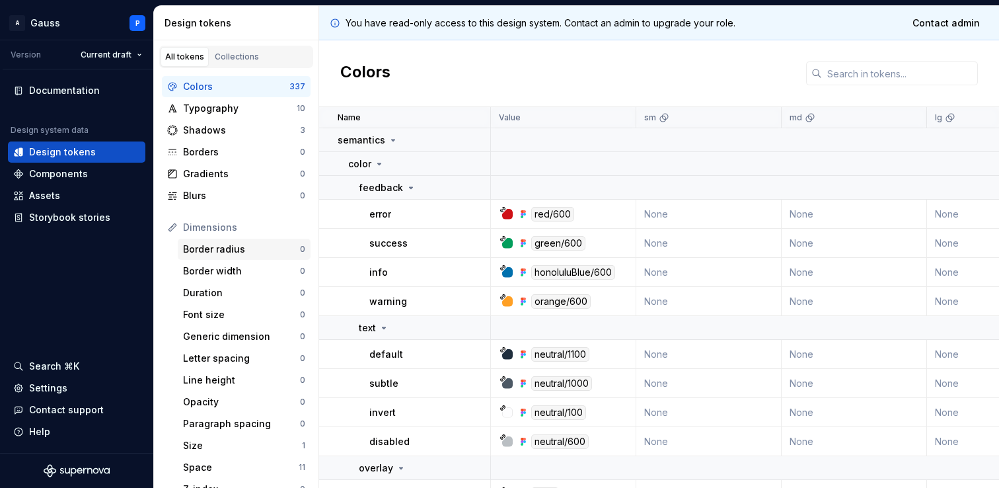
click at [231, 245] on div "Border radius" at bounding box center [241, 249] width 117 height 13
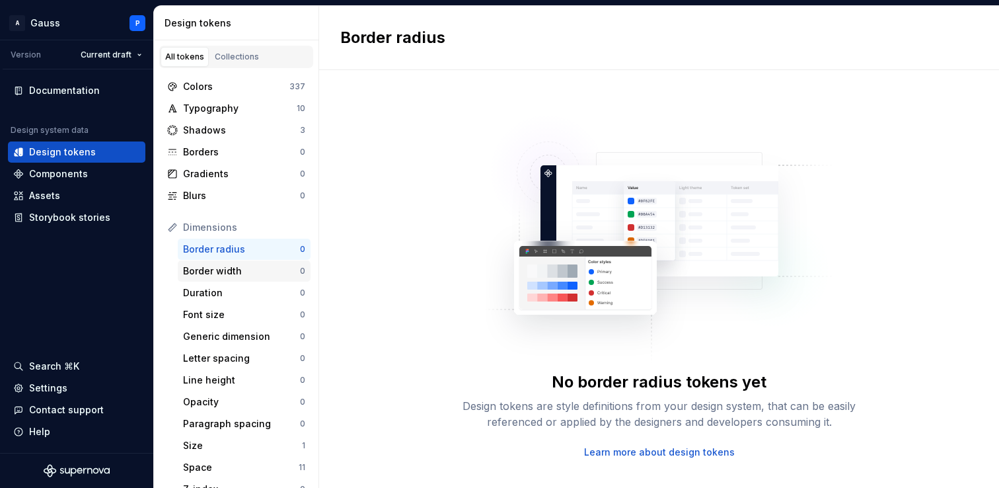
click at [231, 268] on div "Border width" at bounding box center [241, 270] width 117 height 13
click at [227, 300] on div "Duration 0" at bounding box center [244, 292] width 133 height 21
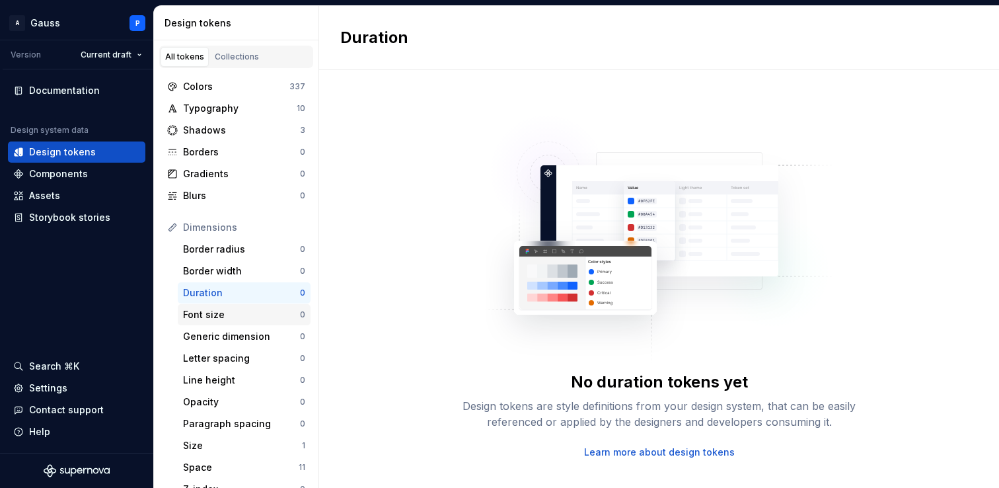
click at [229, 315] on div "Font size" at bounding box center [241, 314] width 117 height 13
click at [229, 330] on div "Generic dimension" at bounding box center [241, 336] width 117 height 13
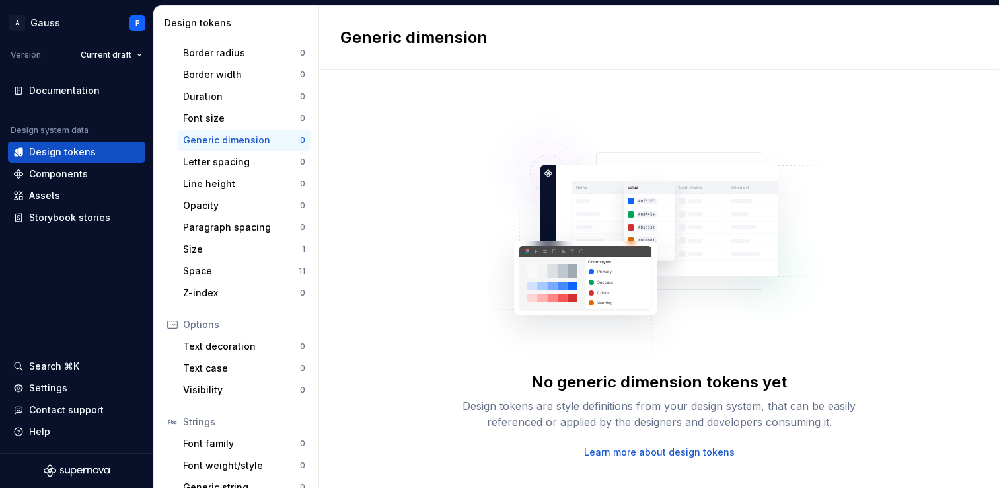
scroll to position [199, 0]
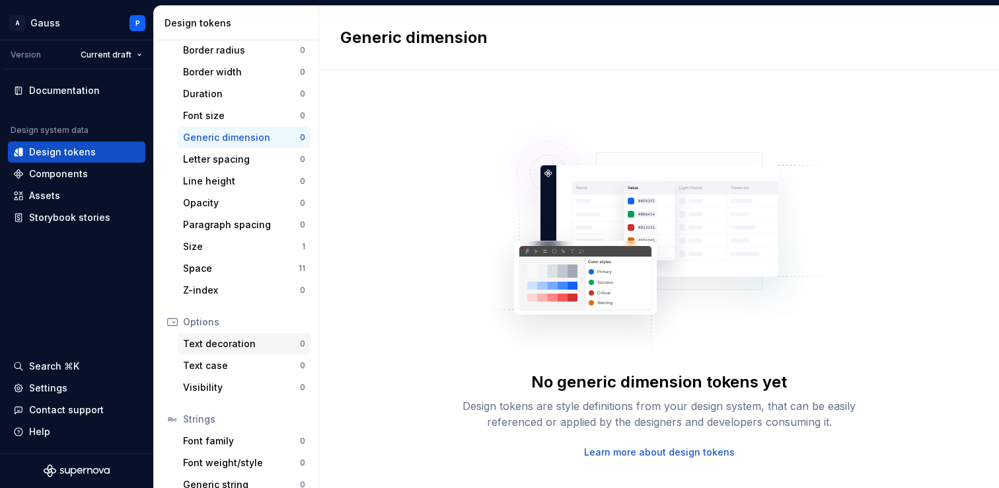
click at [229, 340] on div "Text decoration" at bounding box center [241, 343] width 117 height 13
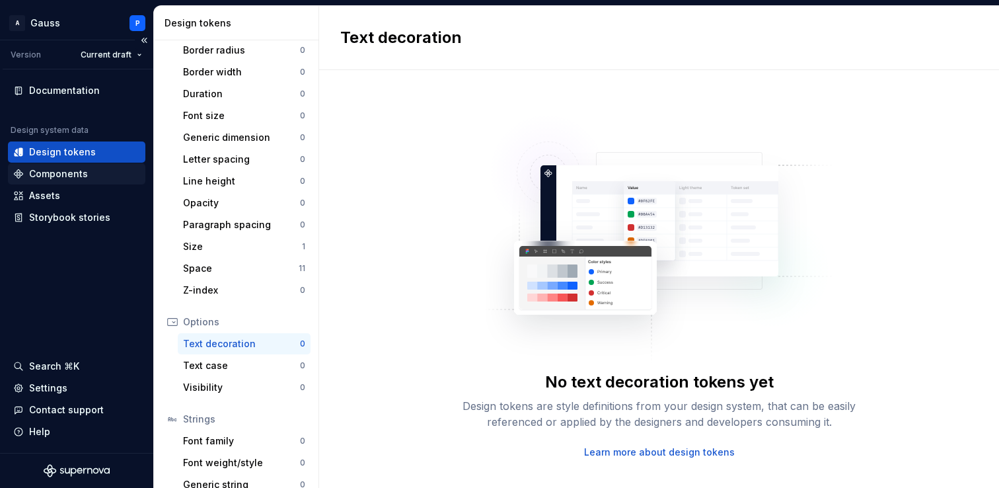
click at [75, 172] on div "Components" at bounding box center [58, 173] width 59 height 13
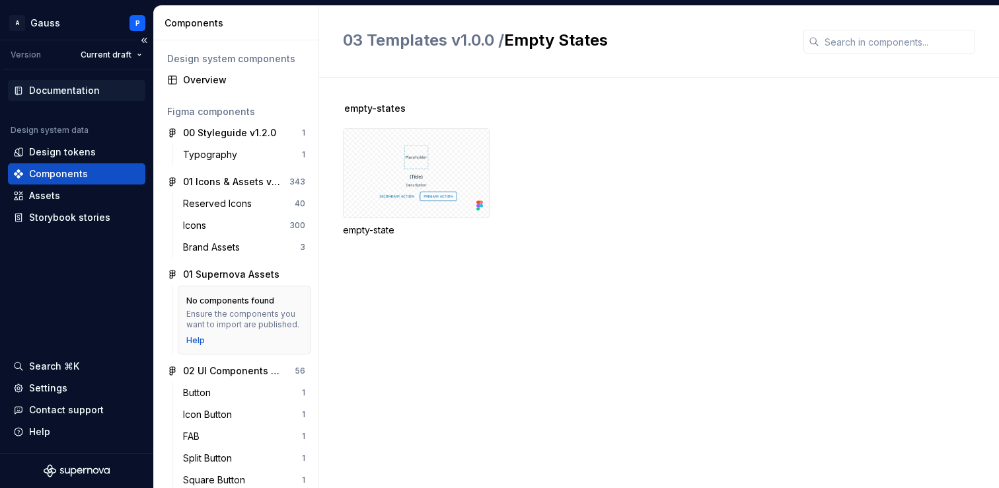
click at [73, 93] on div "Documentation" at bounding box center [64, 90] width 71 height 13
